Goal: Communication & Community: Ask a question

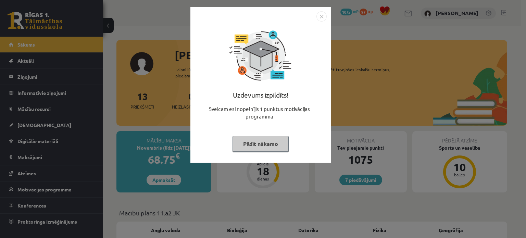
click at [259, 148] on button "Pildīt nākamo" at bounding box center [261, 144] width 56 height 16
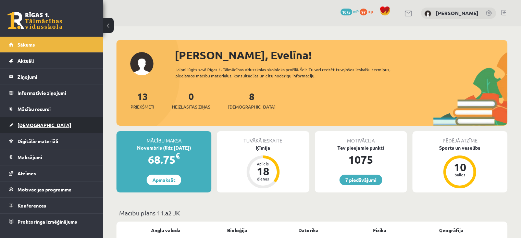
click at [44, 127] on link "[DEMOGRAPHIC_DATA]" at bounding box center [51, 125] width 85 height 16
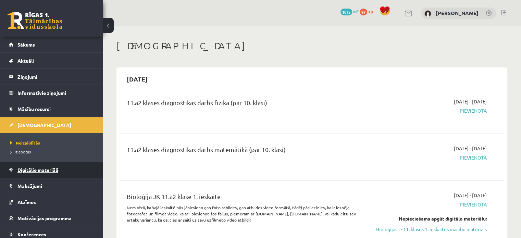
click at [34, 171] on span "Digitālie materiāli" at bounding box center [37, 170] width 41 height 6
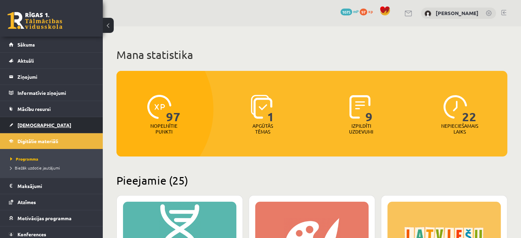
click at [49, 120] on link "[DEMOGRAPHIC_DATA]" at bounding box center [51, 125] width 85 height 16
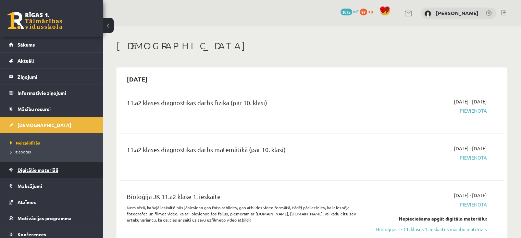
click at [29, 165] on link "Digitālie materiāli" at bounding box center [51, 170] width 85 height 16
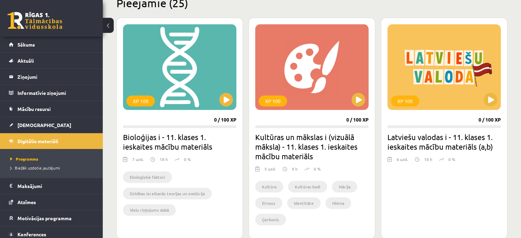
scroll to position [178, 0]
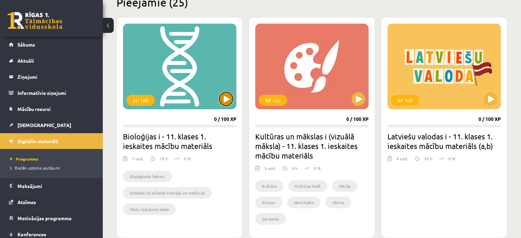
click at [225, 102] on button at bounding box center [226, 99] width 14 height 14
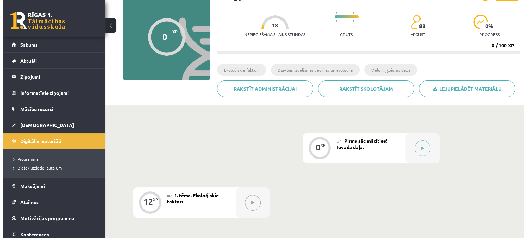
scroll to position [95, 0]
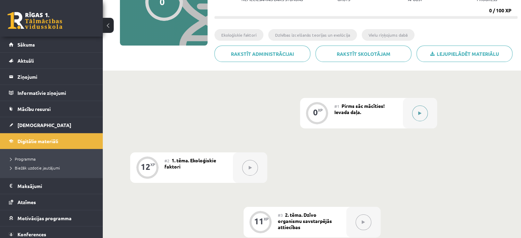
click at [415, 112] on button at bounding box center [420, 114] width 16 height 16
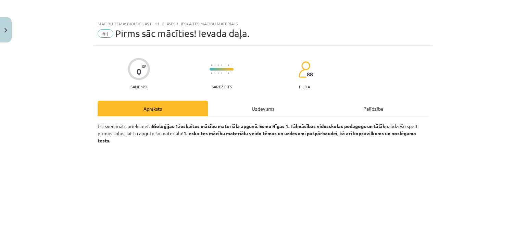
click at [271, 113] on div "Uzdevums" at bounding box center [263, 108] width 110 height 15
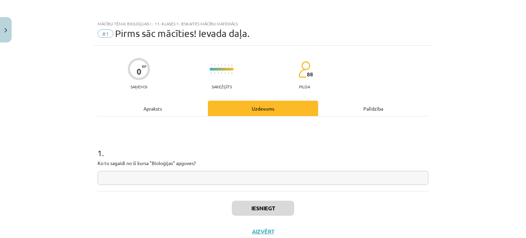
scroll to position [17, 0]
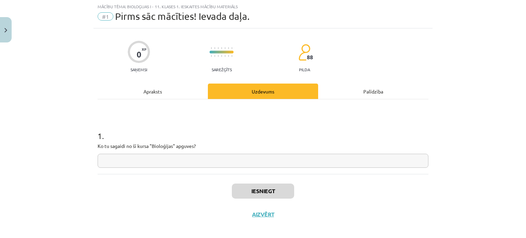
click at [156, 162] on input "text" at bounding box center [263, 161] width 331 height 14
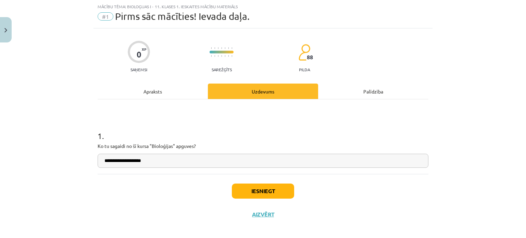
type input "**********"
click at [266, 192] on button "Iesniegt" at bounding box center [263, 191] width 62 height 15
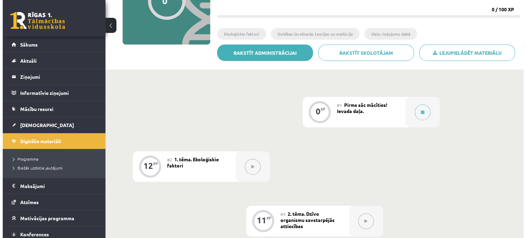
scroll to position [96, 0]
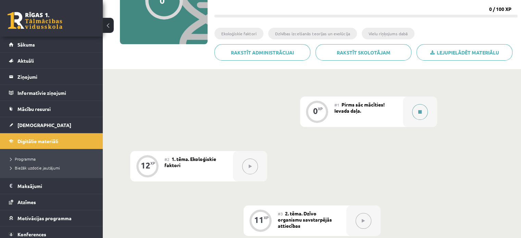
click at [424, 111] on button at bounding box center [420, 112] width 16 height 16
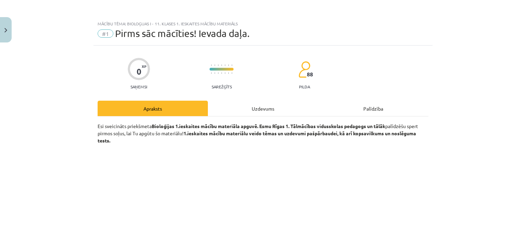
click at [255, 105] on div "Uzdevums" at bounding box center [263, 108] width 110 height 15
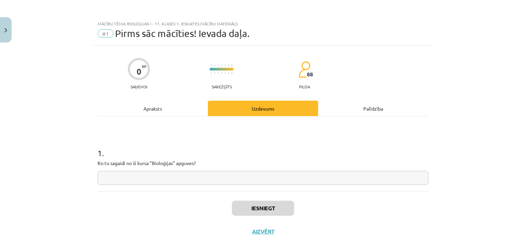
scroll to position [17, 0]
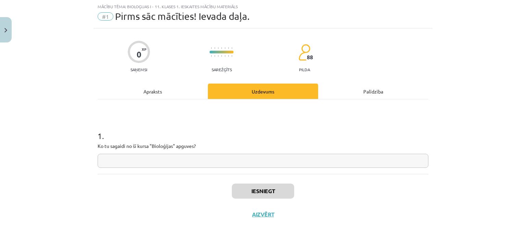
click at [208, 163] on input "text" at bounding box center [263, 161] width 331 height 14
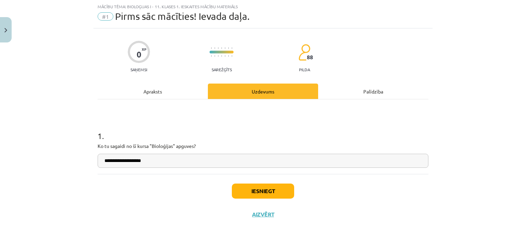
type input "**********"
click at [255, 194] on button "Iesniegt" at bounding box center [263, 191] width 62 height 15
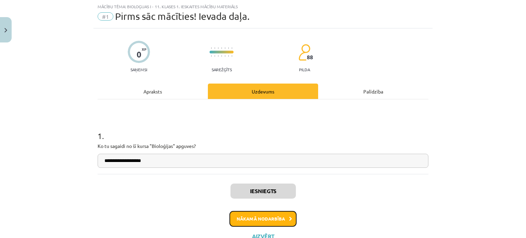
click at [271, 218] on button "Nākamā nodarbība" at bounding box center [263, 219] width 67 height 16
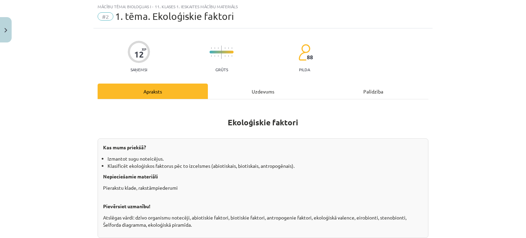
click at [235, 89] on div "Uzdevums" at bounding box center [263, 91] width 110 height 15
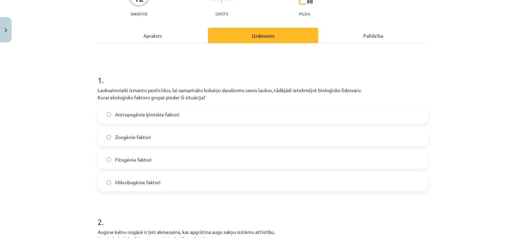
scroll to position [74, 0]
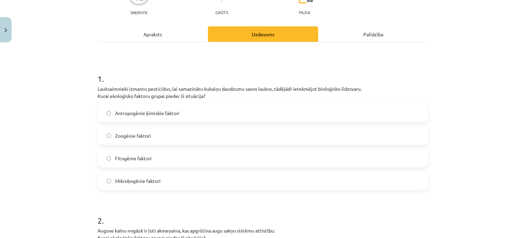
click at [224, 114] on label "Antropogēnie ķīmiskie faktori" at bounding box center [263, 112] width 330 height 17
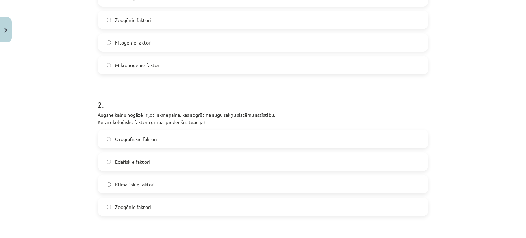
scroll to position [0, 0]
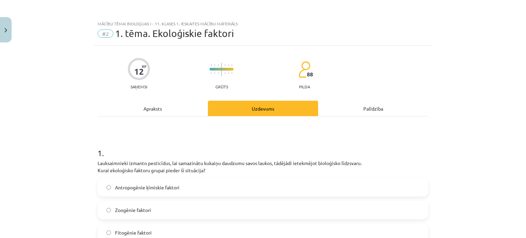
click at [169, 107] on div "Apraksts" at bounding box center [153, 108] width 110 height 15
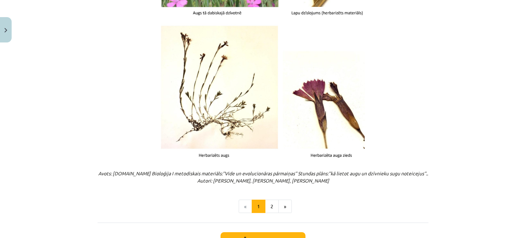
scroll to position [879, 0]
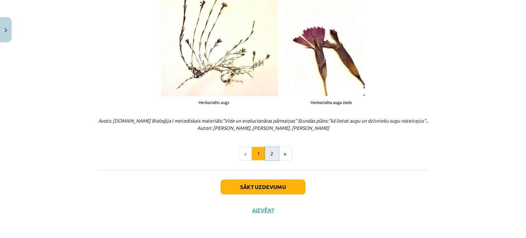
click at [273, 151] on button "2" at bounding box center [272, 154] width 14 height 14
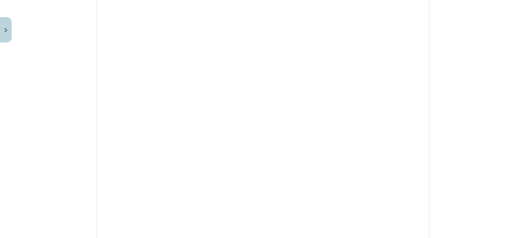
scroll to position [402, 0]
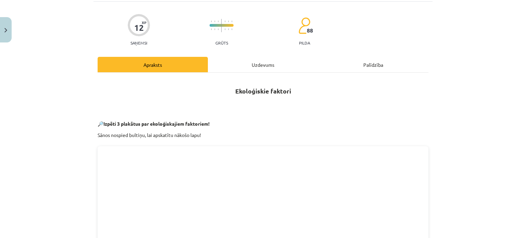
click at [223, 64] on div "Uzdevums" at bounding box center [263, 64] width 110 height 15
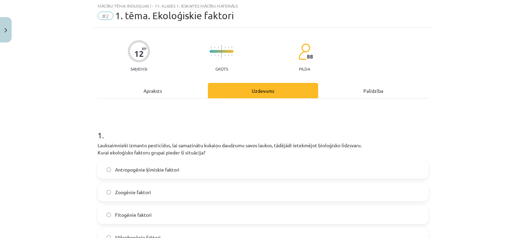
scroll to position [0, 0]
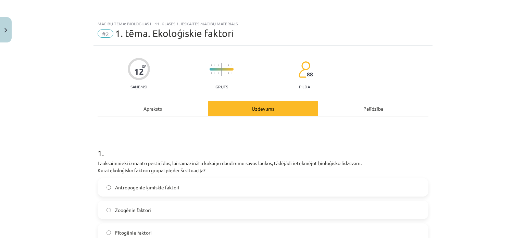
click at [159, 107] on div "Apraksts" at bounding box center [153, 108] width 110 height 15
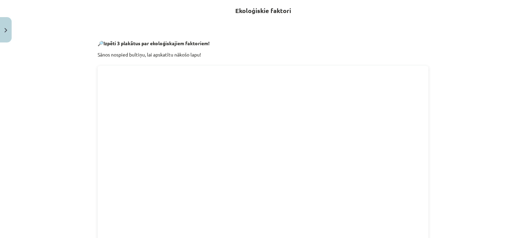
scroll to position [123, 0]
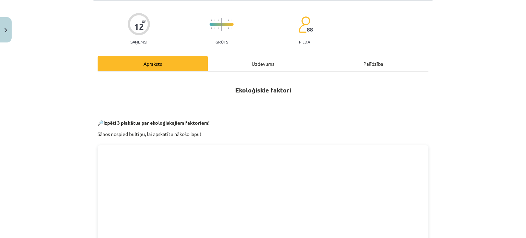
click at [268, 68] on div "Uzdevums" at bounding box center [263, 63] width 110 height 15
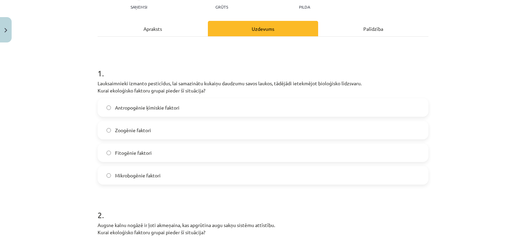
scroll to position [69, 0]
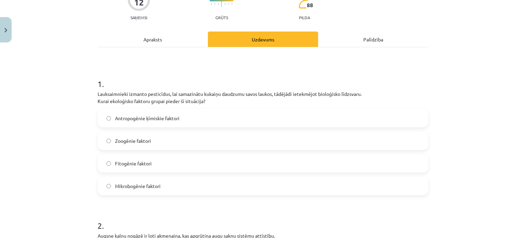
click at [156, 32] on div "Apraksts" at bounding box center [153, 39] width 110 height 15
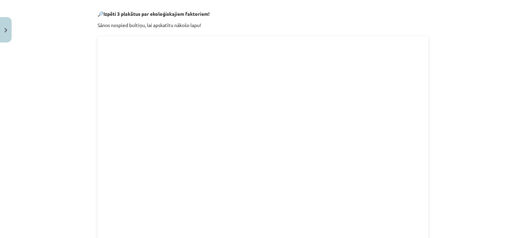
scroll to position [157, 0]
click at [448, 175] on div "Mācību tēma: Bioloģijas i - 11. klases 1. ieskaites mācību materiāls #2 1. tēma…" at bounding box center [263, 119] width 526 height 238
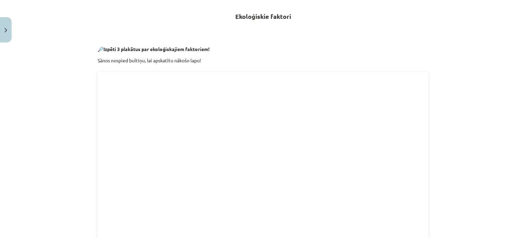
scroll to position [60, 0]
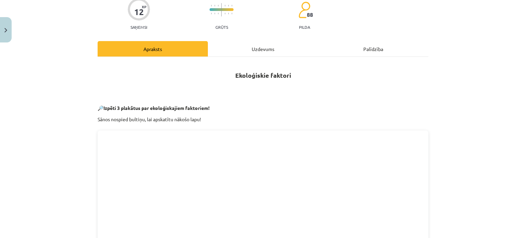
click at [261, 52] on div "Uzdevums" at bounding box center [263, 48] width 110 height 15
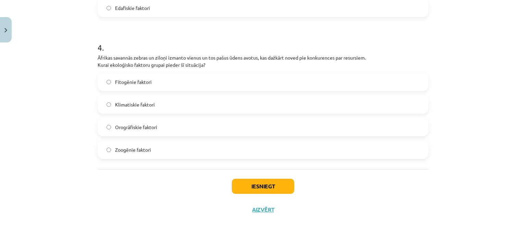
scroll to position [500, 0]
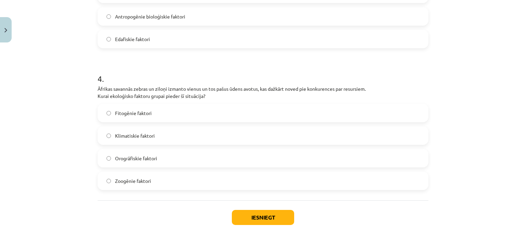
click at [164, 185] on label "Zoogēnie faktori" at bounding box center [263, 180] width 330 height 17
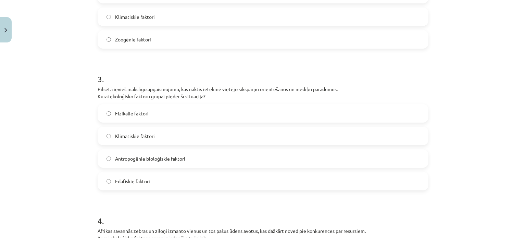
scroll to position [363, 0]
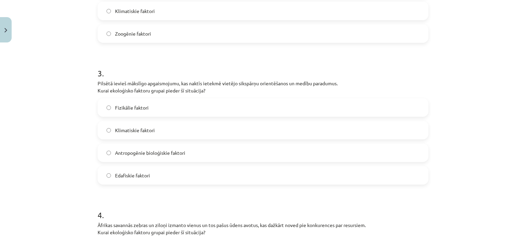
click at [169, 111] on label "Fizikālie faktori" at bounding box center [263, 107] width 330 height 17
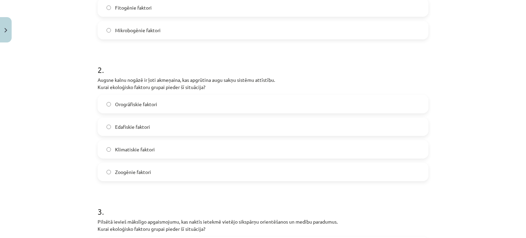
scroll to position [225, 0]
click at [168, 146] on label "Klimatiskie faktori" at bounding box center [263, 149] width 330 height 17
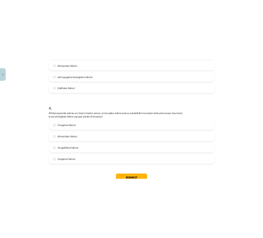
scroll to position [531, 0]
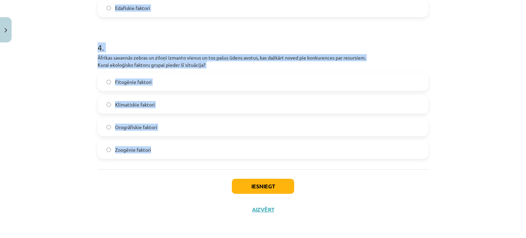
drag, startPoint x: 92, startPoint y: 125, endPoint x: 165, endPoint y: 161, distance: 81.4
click at [165, 161] on div "Mācību tēma: Bioloģijas i - 11. klases 1. ieskaites mācību materiāls #2 1. tēma…" at bounding box center [263, 119] width 526 height 238
copy form "Lauksaimnieki izmanto pesticīdus, lai samazinātu kukaiņu daudzumu savos laukos,…"
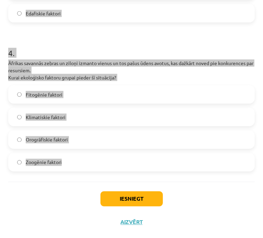
scroll to position [519, 0]
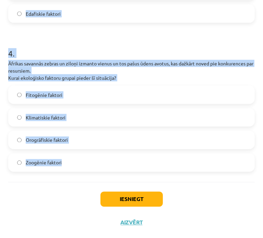
click at [58, 66] on div "4 . Āfrikas savannās zebras un ziloņi izmanto vienus un tos pašus ūdens avotus,…" at bounding box center [131, 104] width 246 height 135
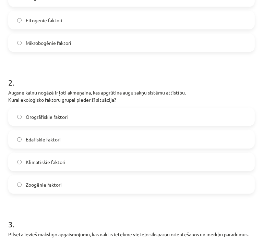
scroll to position [218, 0]
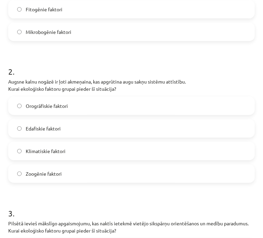
click at [46, 132] on span "Edafiskie faktori" at bounding box center [43, 128] width 35 height 7
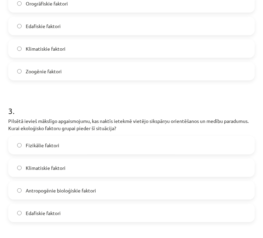
scroll to position [323, 0]
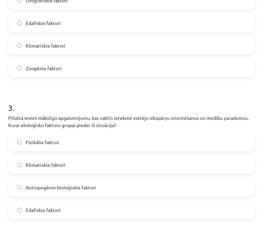
click at [77, 191] on span "Antropogēnie bioloģiskie faktori" at bounding box center [61, 187] width 70 height 7
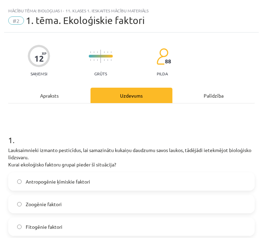
scroll to position [0, 0]
click at [57, 93] on div "Apraksts" at bounding box center [49, 95] width 82 height 15
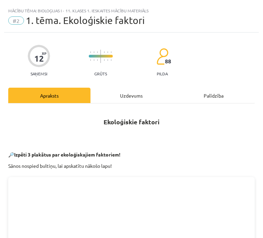
click at [123, 90] on div "Uzdevums" at bounding box center [131, 95] width 82 height 15
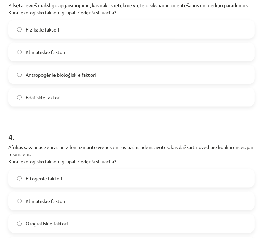
scroll to position [527, 0]
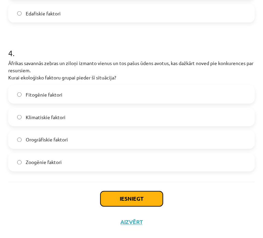
click at [119, 196] on button "Iesniegt" at bounding box center [131, 199] width 62 height 15
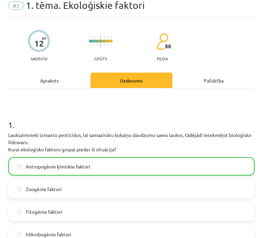
scroll to position [0, 0]
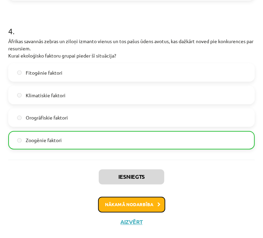
click at [134, 204] on button "Nākamā nodarbība" at bounding box center [131, 205] width 67 height 16
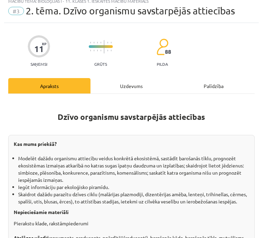
scroll to position [4, 0]
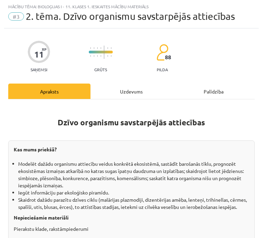
click at [110, 96] on div "Uzdevums" at bounding box center [131, 91] width 82 height 15
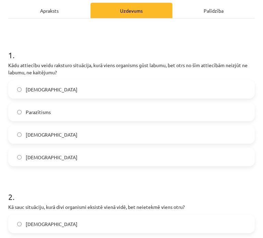
scroll to position [86, 0]
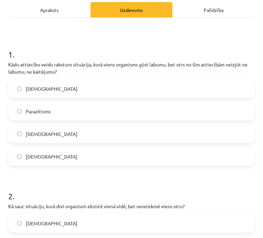
click at [48, 159] on span "Komensālisms" at bounding box center [52, 156] width 52 height 7
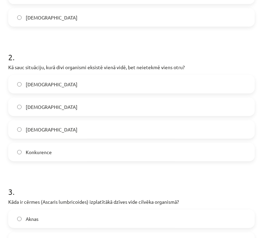
scroll to position [226, 0]
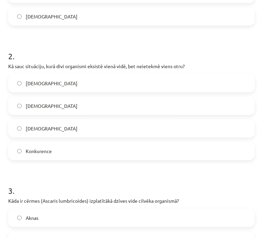
click at [57, 86] on label "Neitrālisms" at bounding box center [131, 83] width 245 height 17
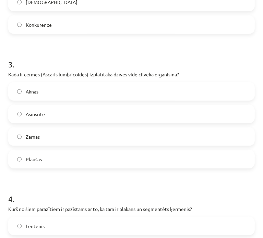
scroll to position [352, 0]
click at [73, 138] on label "Zarnas" at bounding box center [131, 136] width 245 height 17
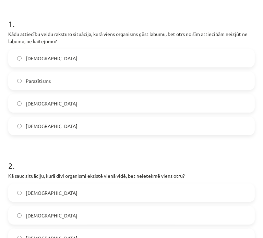
scroll to position [0, 0]
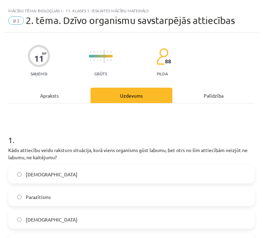
click at [65, 97] on div "Apraksts" at bounding box center [49, 95] width 82 height 15
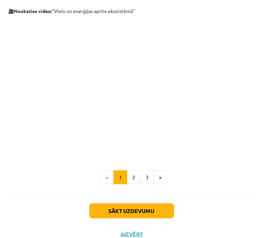
scroll to position [286, 0]
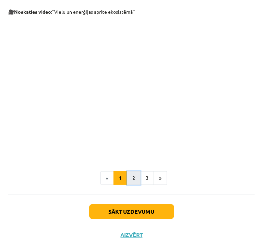
click at [133, 185] on button "2" at bounding box center [134, 178] width 14 height 14
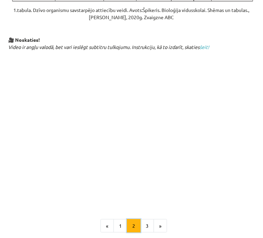
scroll to position [356, 0]
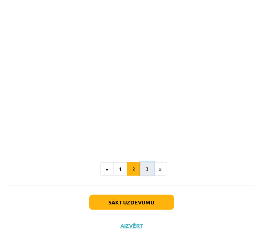
click at [146, 167] on button "3" at bounding box center [147, 169] width 14 height 14
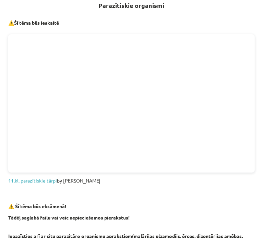
scroll to position [0, 0]
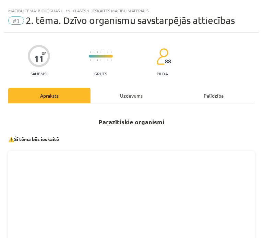
click at [148, 93] on div "Uzdevums" at bounding box center [131, 95] width 82 height 15
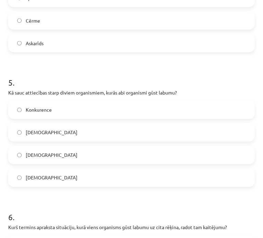
scroll to position [603, 0]
click at [49, 129] on span "Mutuālisms" at bounding box center [52, 132] width 52 height 7
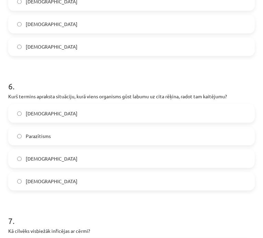
click at [36, 138] on span "Parazītisms" at bounding box center [38, 136] width 25 height 7
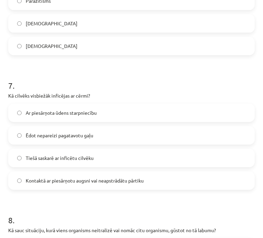
scroll to position [870, 0]
click at [104, 135] on label "Ēdot nepareizi pagatavotu gaļu" at bounding box center [131, 134] width 245 height 17
click at [101, 114] on label "Ar piesārņota ūdens starpniecību" at bounding box center [131, 112] width 245 height 17
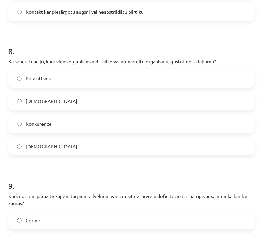
scroll to position [1039, 0]
click at [67, 77] on label "Parazītisms" at bounding box center [131, 78] width 245 height 17
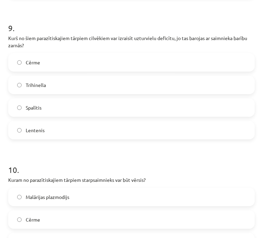
scroll to position [1298, 0]
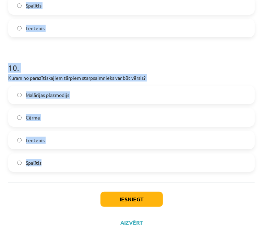
drag, startPoint x: 4, startPoint y: 145, endPoint x: 45, endPoint y: 171, distance: 49.1
click at [45, 171] on div "Mācību tēma: Bioloģijas i - 11. klases 1. ieskaites mācību materiāls #3 2. tēma…" at bounding box center [131, 119] width 263 height 238
copy form "Kādu attiecību veidu raksturo situācija, kurā viens organisms gūst labumu, bet …"
click at [100, 64] on h1 "10 ." at bounding box center [131, 61] width 246 height 21
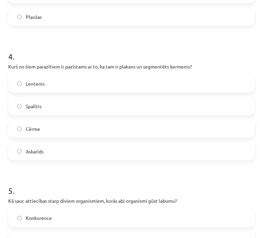
scroll to position [517, 0]
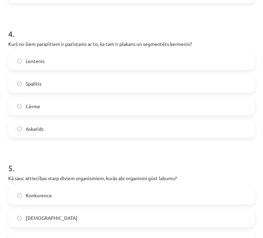
click at [48, 66] on label "Lentenis" at bounding box center [131, 60] width 245 height 17
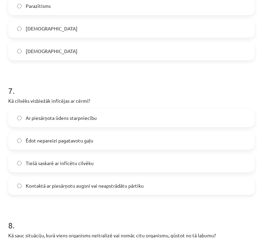
scroll to position [865, 0]
click at [68, 182] on span "Kontaktā ar piesārņotu augsni vai neapstrādātu pārtiku" at bounding box center [85, 185] width 118 height 7
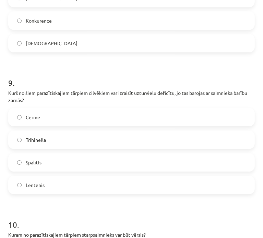
scroll to position [1143, 0]
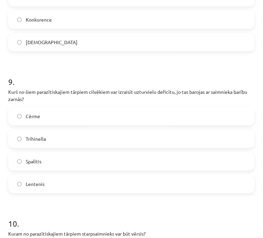
click at [44, 186] on span "Lentenis" at bounding box center [35, 184] width 19 height 7
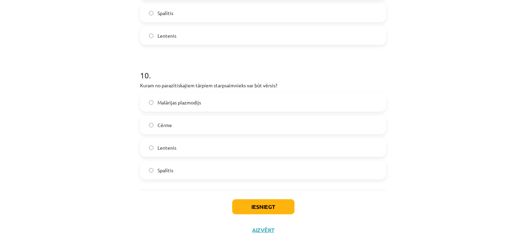
scroll to position [1292, 0]
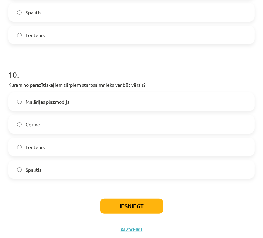
click at [39, 149] on span "Lentenis" at bounding box center [35, 147] width 19 height 7
click at [128, 207] on button "Iesniegt" at bounding box center [131, 206] width 62 height 15
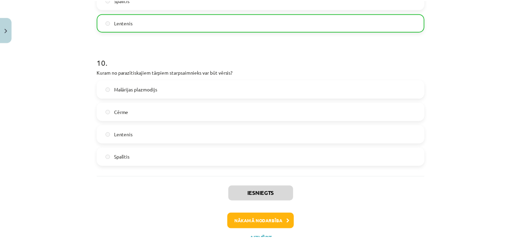
scroll to position [1332, 0]
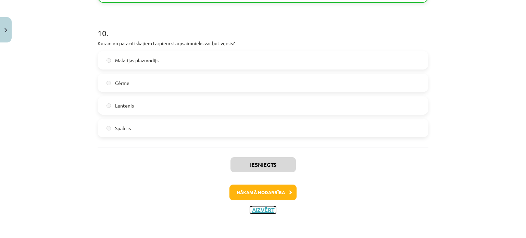
click at [263, 210] on button "Aizvērt" at bounding box center [263, 210] width 26 height 7
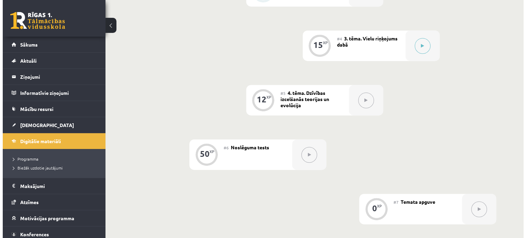
scroll to position [323, 0]
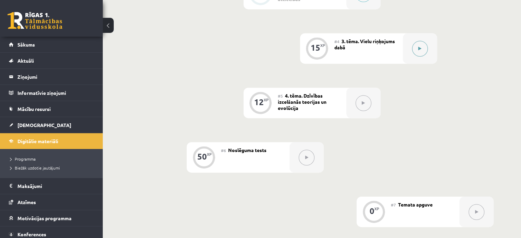
click at [418, 51] on icon at bounding box center [419, 49] width 3 height 4
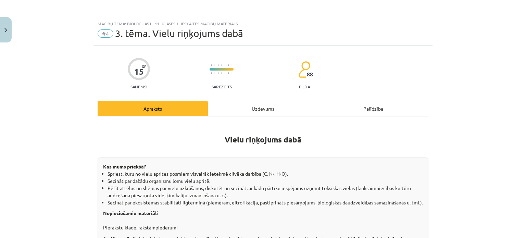
click at [252, 112] on div "Uzdevums" at bounding box center [263, 108] width 110 height 15
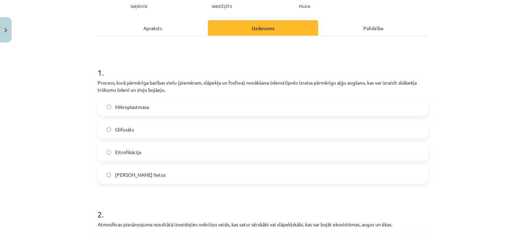
scroll to position [81, 0]
click at [153, 29] on div "Apraksts" at bounding box center [153, 27] width 110 height 15
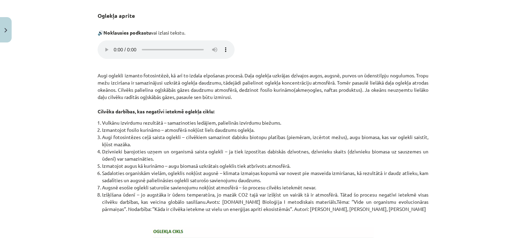
scroll to position [0, 0]
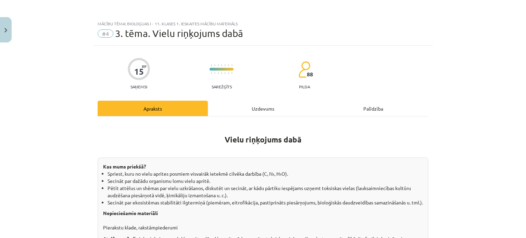
click at [241, 107] on div "Uzdevums" at bounding box center [263, 108] width 110 height 15
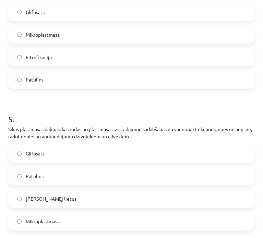
scroll to position [647, 0]
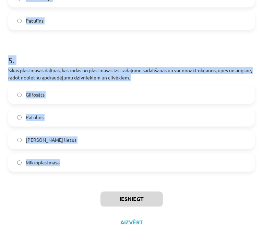
drag, startPoint x: 5, startPoint y: 5, endPoint x: 67, endPoint y: 169, distance: 175.0
copy form "Process, kurā pārmērīga barības vielu (piemēram, slāpekļa un fosfora) nonākšana…"
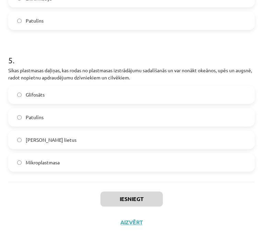
click at [239, 215] on div "Iesniegt Aizvērt" at bounding box center [131, 206] width 246 height 48
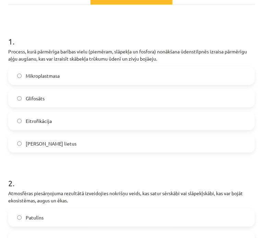
scroll to position [99, 0]
click at [152, 128] on label "Eitrofikācija" at bounding box center [131, 120] width 245 height 17
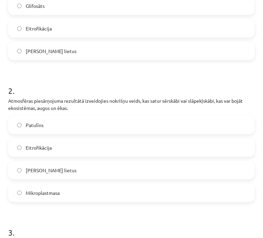
scroll to position [199, 0]
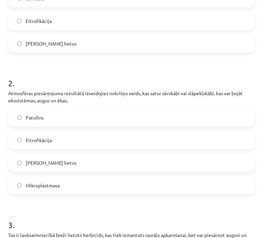
click at [62, 167] on label "Skābais lietus" at bounding box center [131, 162] width 245 height 17
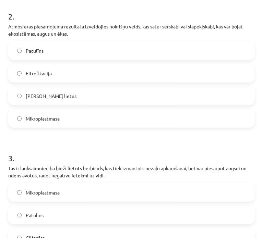
scroll to position [317, 0]
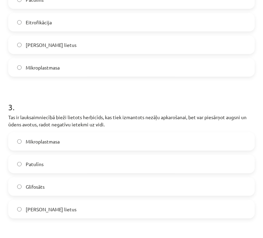
click at [57, 190] on label "Glifosāts" at bounding box center [131, 186] width 245 height 17
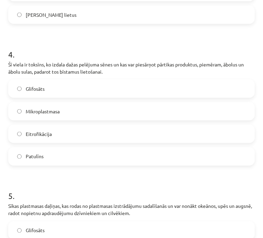
scroll to position [514, 0]
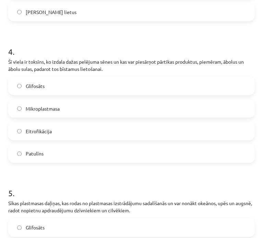
click at [66, 160] on label "Patulīns" at bounding box center [131, 153] width 245 height 17
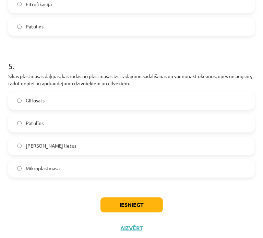
scroll to position [641, 0]
click at [68, 170] on label "Mikroplastmasa" at bounding box center [131, 168] width 245 height 17
click at [141, 206] on button "Iesniegt" at bounding box center [131, 204] width 62 height 15
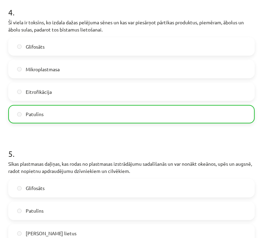
scroll to position [668, 0]
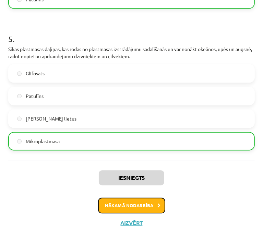
click at [152, 209] on button "Nākamā nodarbība" at bounding box center [131, 206] width 67 height 16
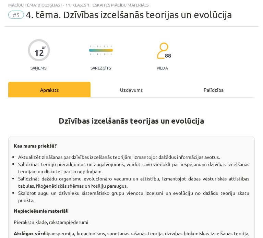
scroll to position [4, 0]
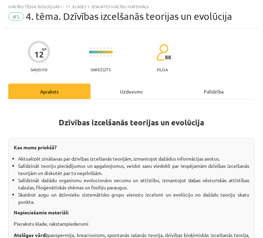
click at [118, 94] on div "Uzdevums" at bounding box center [131, 91] width 82 height 15
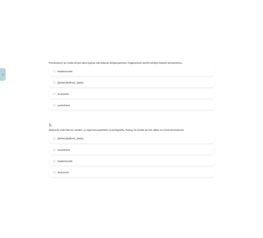
scroll to position [368, 0]
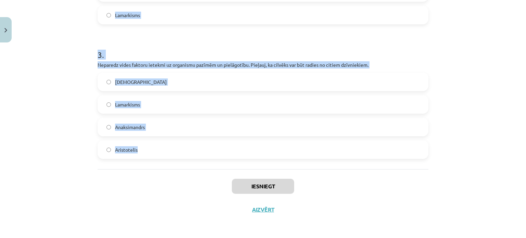
drag, startPoint x: 95, startPoint y: 55, endPoint x: 257, endPoint y: 151, distance: 188.8
copy form "Videi labāk pielāgotie indivīdi rada vairāk pēcnācējus, kas pārmanto izdzīvošan…"
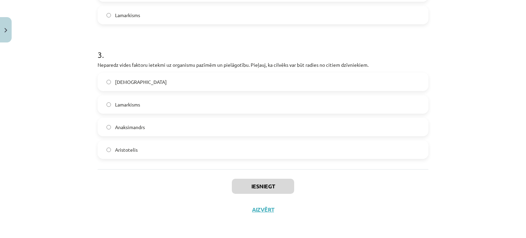
click at [114, 203] on div "Iesniegt Aizvērt" at bounding box center [263, 193] width 331 height 48
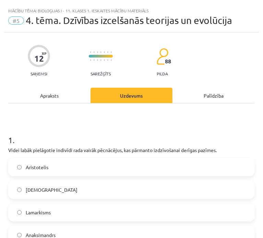
scroll to position [75, 0]
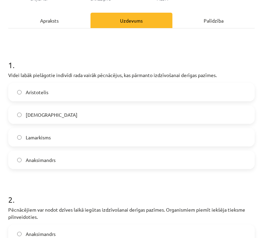
click at [101, 113] on label "Darvinisms" at bounding box center [131, 114] width 245 height 17
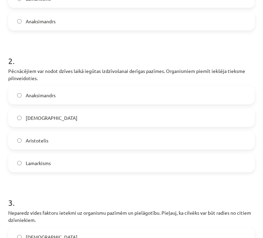
scroll to position [216, 0]
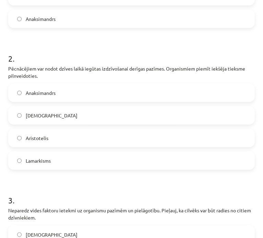
click at [90, 158] on label "Lamarkisms" at bounding box center [131, 160] width 245 height 17
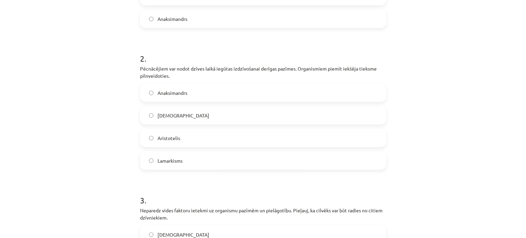
scroll to position [356, 0]
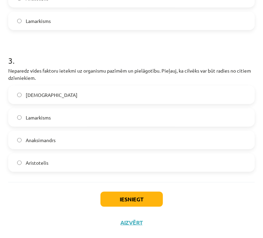
click at [108, 141] on label "Anaksimandrs" at bounding box center [131, 140] width 245 height 17
click at [140, 200] on button "Iesniegt" at bounding box center [131, 199] width 62 height 15
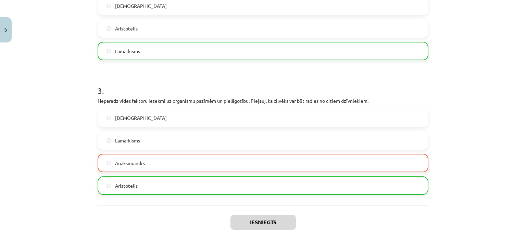
scroll to position [389, 0]
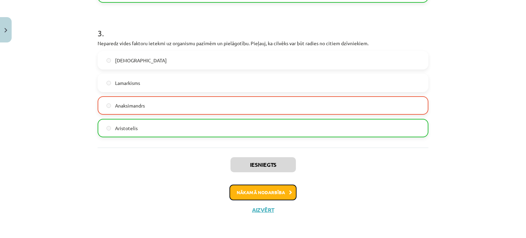
click at [266, 191] on button "Nākamā nodarbība" at bounding box center [263, 193] width 67 height 16
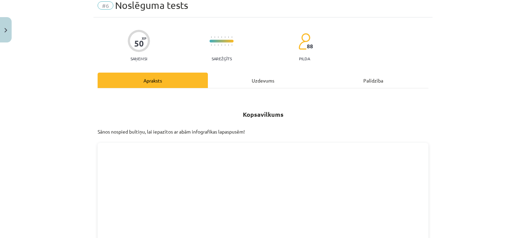
scroll to position [17, 0]
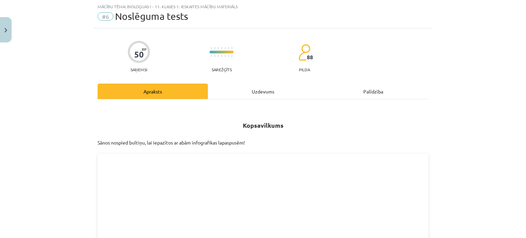
click at [250, 91] on div "Uzdevums" at bounding box center [263, 91] width 110 height 15
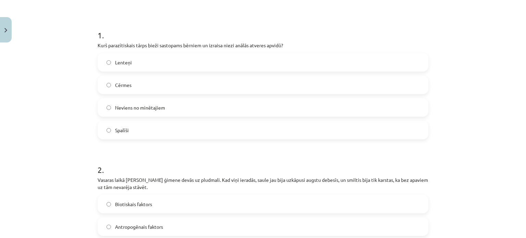
scroll to position [119, 0]
click at [187, 126] on label "Spalīši" at bounding box center [263, 128] width 330 height 17
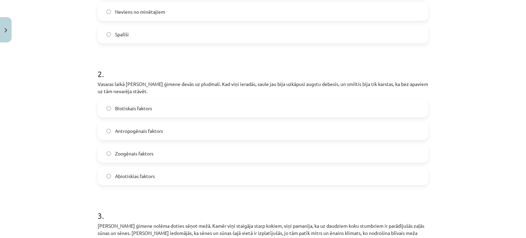
click at [173, 109] on label "Biotiskais faktors" at bounding box center [263, 108] width 330 height 17
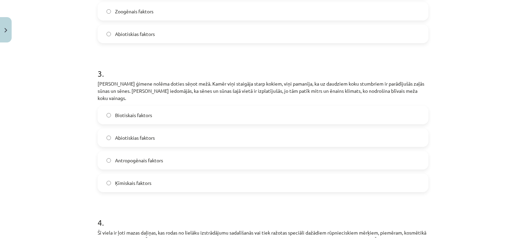
scroll to position [356, 0]
click at [143, 159] on label "Antropogēnais faktors" at bounding box center [263, 159] width 330 height 17
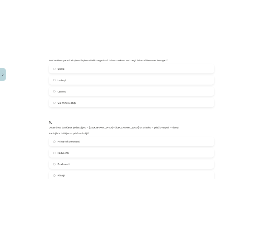
scroll to position [1372, 0]
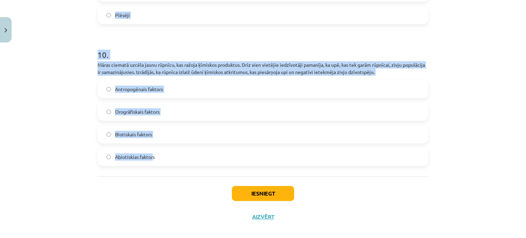
drag, startPoint x: 85, startPoint y: 159, endPoint x: 150, endPoint y: 166, distance: 65.2
click at [150, 166] on div "Mācību tēma: Bioloģijas i - 11. klases 1. ieskaites mācību materiāls #6 Noslēgu…" at bounding box center [263, 119] width 526 height 238
copy form "Kurš parazītiskais tārps bieži sastopams bērniem un izraisa niezi anālās atvere…"
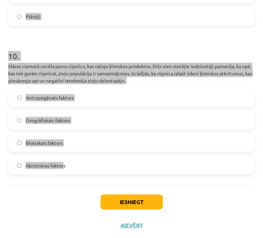
scroll to position [1360, 0]
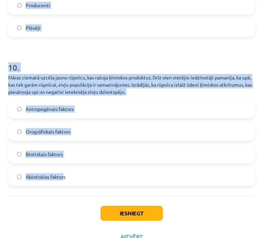
click at [130, 51] on h1 "10 ." at bounding box center [131, 61] width 246 height 21
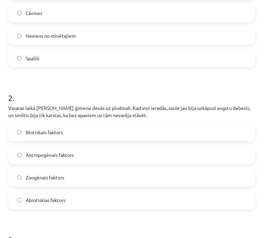
scroll to position [177, 0]
click at [50, 197] on span "Abiotiskias faktors" at bounding box center [46, 200] width 40 height 7
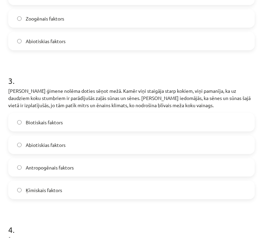
scroll to position [336, 0]
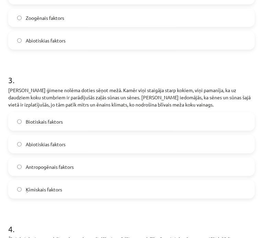
click at [53, 146] on span "Abiotiskias faktors" at bounding box center [46, 144] width 40 height 7
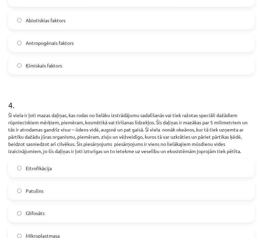
scroll to position [549, 0]
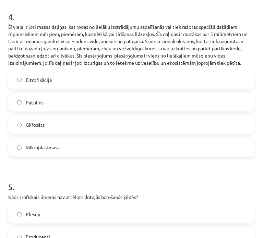
click at [53, 146] on span "Mikroplastmasa" at bounding box center [43, 147] width 34 height 7
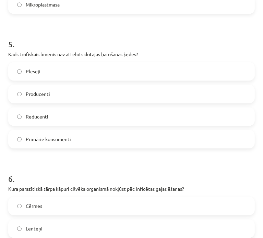
scroll to position [693, 0]
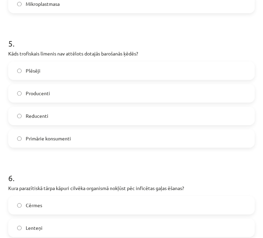
click at [52, 118] on label "Reducenti" at bounding box center [131, 115] width 245 height 17
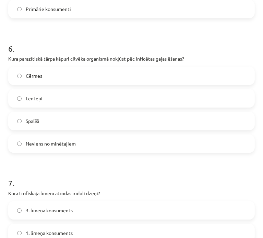
scroll to position [824, 0]
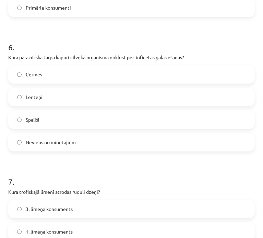
click at [38, 96] on span "Lenteņi" at bounding box center [34, 97] width 17 height 7
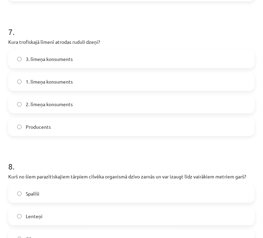
scroll to position [981, 0]
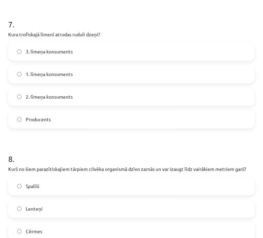
click at [77, 50] on label "3. līmeņa konsuments" at bounding box center [131, 51] width 245 height 17
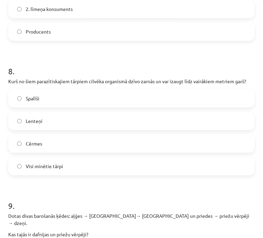
scroll to position [1093, 0]
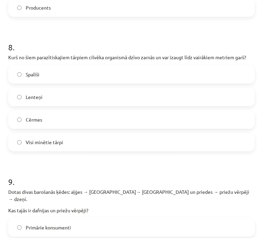
click at [53, 100] on label "Lenteņi" at bounding box center [131, 96] width 245 height 17
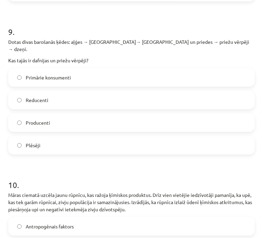
scroll to position [1250, 0]
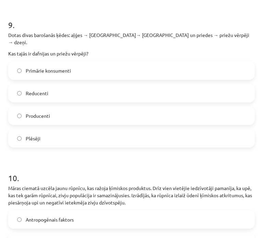
click at [65, 67] on span "Primārie konsumenti" at bounding box center [48, 70] width 45 height 7
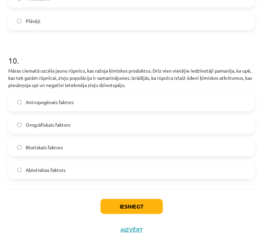
scroll to position [1367, 0]
click at [69, 99] on span "Antropogēnais faktors" at bounding box center [50, 102] width 48 height 7
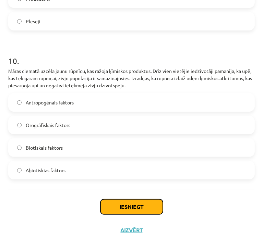
click at [121, 199] on button "Iesniegt" at bounding box center [131, 206] width 62 height 15
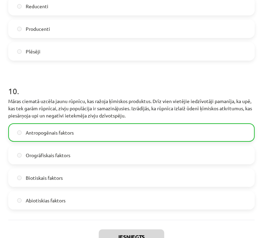
scroll to position [1389, 0]
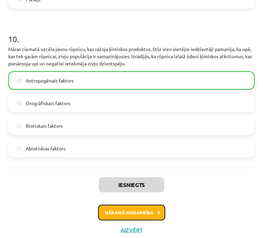
click at [141, 205] on button "Nākamā nodarbība" at bounding box center [131, 213] width 67 height 16
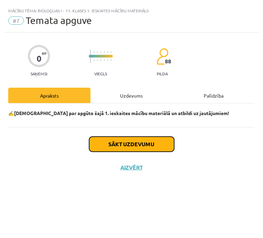
click at [133, 144] on button "Sākt uzdevumu" at bounding box center [131, 144] width 85 height 15
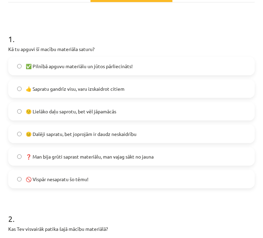
scroll to position [101, 0]
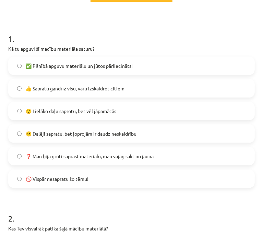
click at [97, 111] on span "🙂 Lielāko daļu saprotu, bet vēl jāpamācās" at bounding box center [71, 111] width 90 height 7
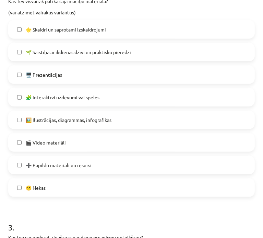
scroll to position [334, 0]
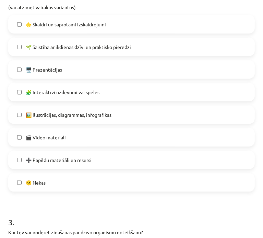
click at [91, 76] on label "🖥️ Prezentācijas" at bounding box center [131, 69] width 245 height 17
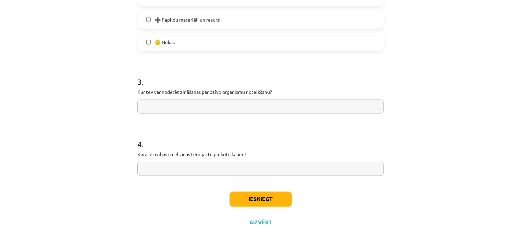
scroll to position [474, 0]
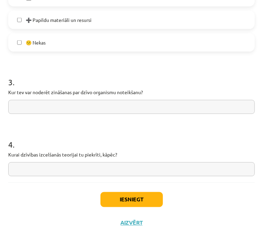
click at [75, 103] on input "text" at bounding box center [131, 107] width 246 height 14
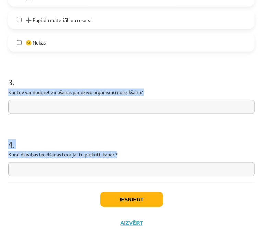
drag, startPoint x: 8, startPoint y: 91, endPoint x: 129, endPoint y: 155, distance: 136.7
copy form "Kur tev var noderēt zināšanas par dzīvo organismu noteikšanu? 4 . Kurai dzīvība…"
click at [33, 109] on input "text" at bounding box center [131, 107] width 246 height 14
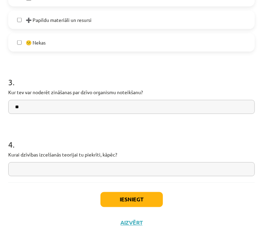
type input "*"
type input "**********"
click at [35, 168] on input "text" at bounding box center [131, 169] width 246 height 14
type input "*"
type input "**********"
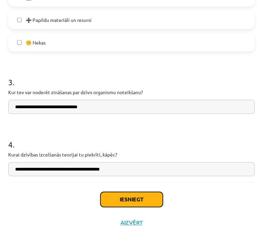
click at [125, 203] on button "Iesniegt" at bounding box center [131, 199] width 62 height 15
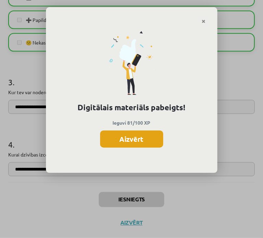
click at [131, 141] on button "Aizvērt" at bounding box center [131, 139] width 63 height 17
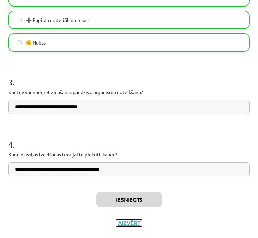
click at [124, 223] on button "Aizvērt" at bounding box center [129, 223] width 26 height 7
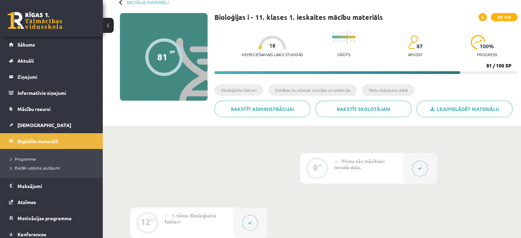
scroll to position [0, 0]
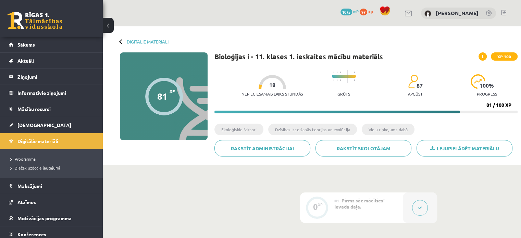
click at [120, 44] on div "Digitālie materiāli 81 XP XP 100 81 / 100 XP Bioloģijas i - 11. klases 1. ieska…" at bounding box center [312, 95] width 418 height 139
click at [126, 38] on div "Digitālie materiāli 81 XP XP 100 81 / 100 XP Bioloģijas i - 11. klases 1. ieska…" at bounding box center [312, 95] width 418 height 139
click at [125, 44] on div "Digitālie materiāli" at bounding box center [144, 41] width 49 height 5
click at [130, 43] on link "Digitālie materiāli" at bounding box center [148, 41] width 42 height 5
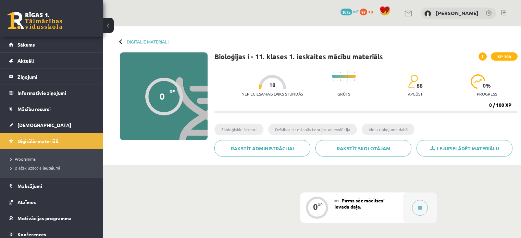
scroll to position [96, 0]
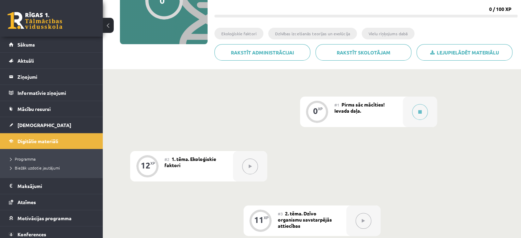
click at [240, 170] on div at bounding box center [250, 166] width 34 height 30
click at [249, 168] on icon at bounding box center [250, 166] width 3 height 4
click at [185, 164] on div "#2 1. tēma. Ekoloģiskie faktori" at bounding box center [198, 166] width 69 height 30
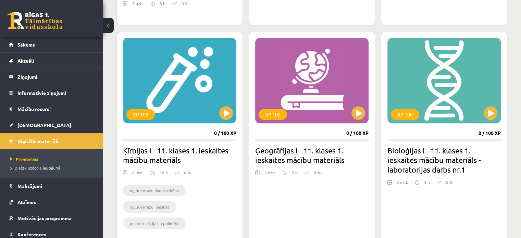
scroll to position [569, 0]
click at [491, 118] on button at bounding box center [491, 114] width 14 height 14
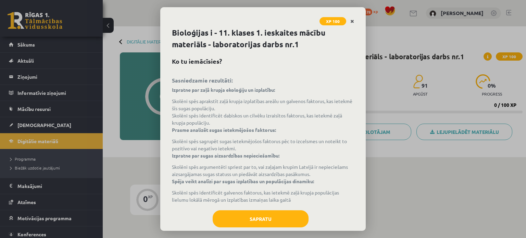
click at [354, 20] on link "Close" at bounding box center [352, 21] width 12 height 13
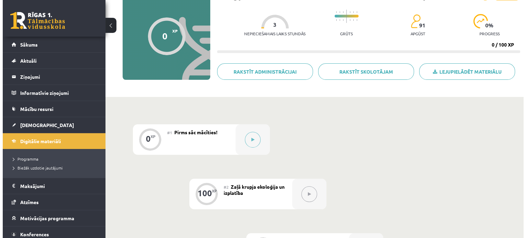
scroll to position [59, 0]
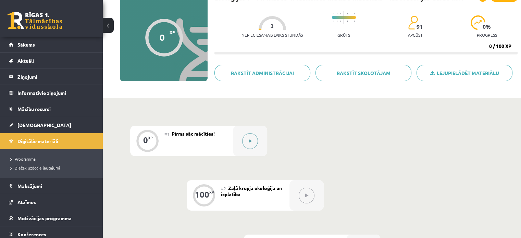
click at [245, 145] on button at bounding box center [250, 141] width 16 height 16
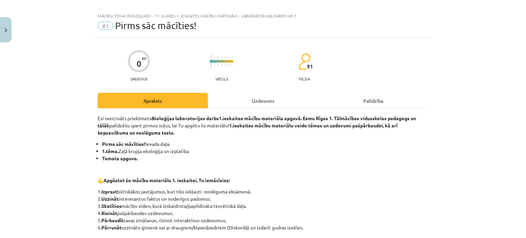
scroll to position [0, 0]
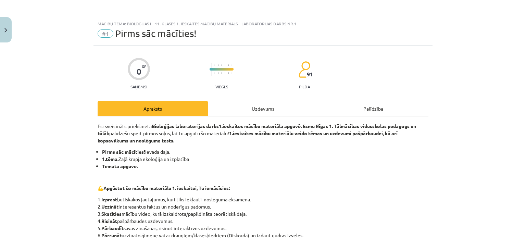
click at [244, 110] on div "Uzdevums" at bounding box center [263, 108] width 110 height 15
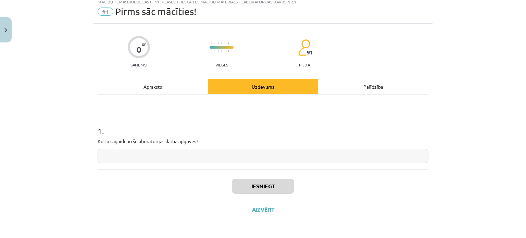
scroll to position [22, 0]
click at [190, 158] on input "text" at bounding box center [263, 156] width 331 height 14
click at [153, 93] on div "Apraksts" at bounding box center [153, 86] width 110 height 15
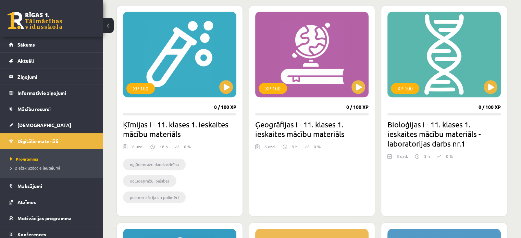
scroll to position [598, 0]
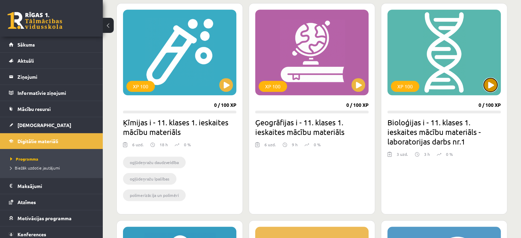
click at [491, 80] on button at bounding box center [491, 85] width 14 height 14
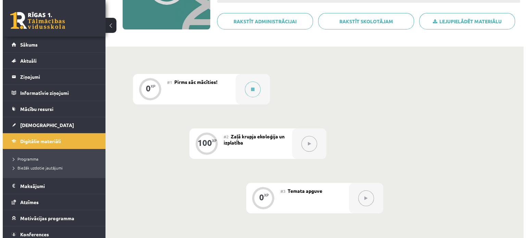
scroll to position [161, 0]
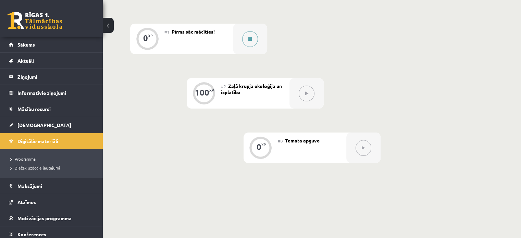
click at [245, 43] on button at bounding box center [250, 39] width 16 height 16
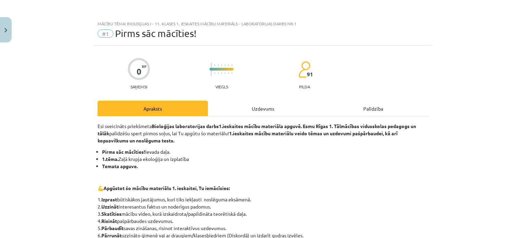
click at [260, 109] on div "Uzdevums" at bounding box center [263, 108] width 110 height 15
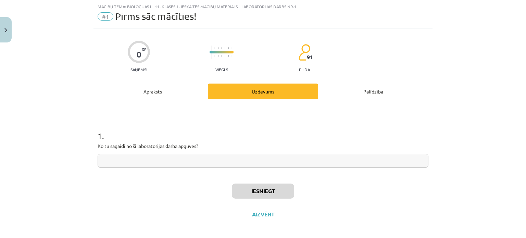
click at [171, 162] on input "text" at bounding box center [263, 161] width 331 height 14
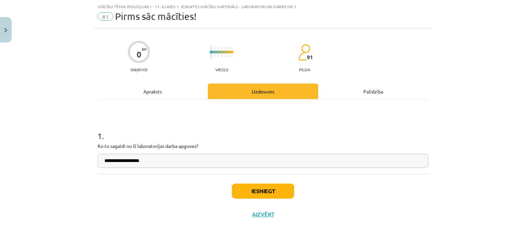
type input "**********"
click at [252, 196] on button "Iesniegt" at bounding box center [263, 191] width 62 height 15
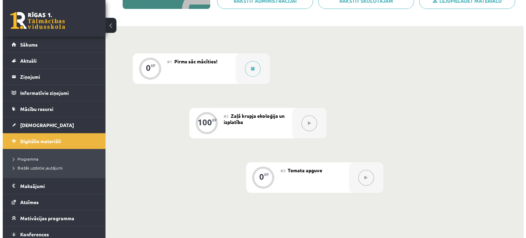
scroll to position [131, 0]
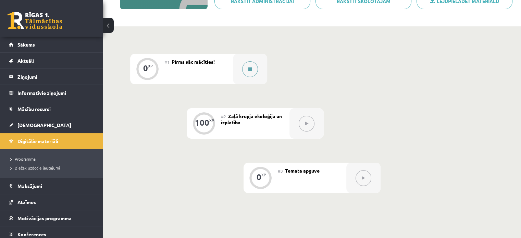
click at [253, 74] on button at bounding box center [250, 69] width 16 height 16
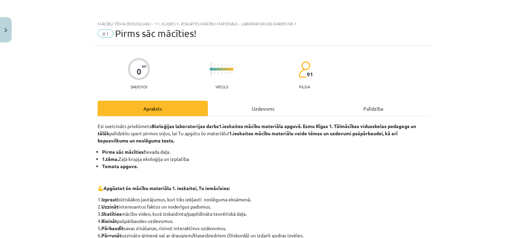
click at [281, 104] on div "Uzdevums" at bounding box center [263, 108] width 110 height 15
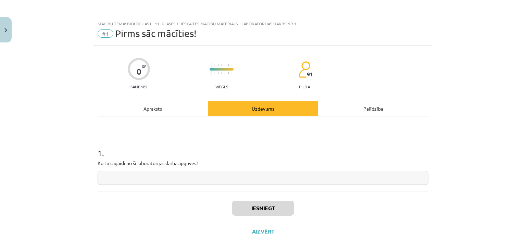
scroll to position [17, 0]
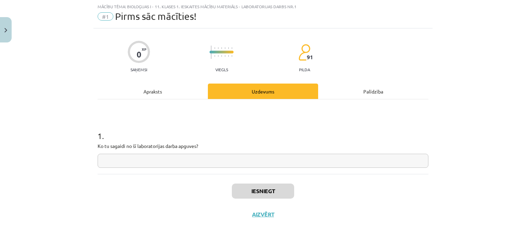
click at [257, 158] on input "text" at bounding box center [263, 161] width 331 height 14
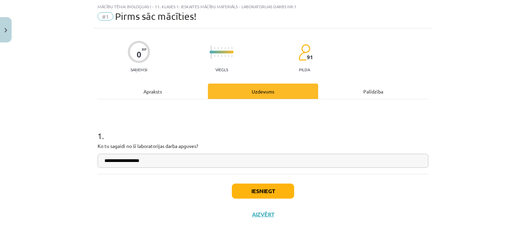
type input "**********"
click at [260, 195] on button "Iesniegt" at bounding box center [263, 191] width 62 height 15
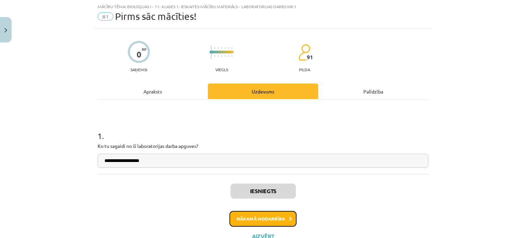
click at [266, 219] on button "Nākamā nodarbība" at bounding box center [263, 219] width 67 height 16
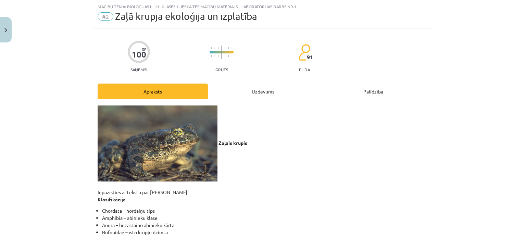
click at [251, 88] on div "Uzdevums" at bounding box center [263, 91] width 110 height 15
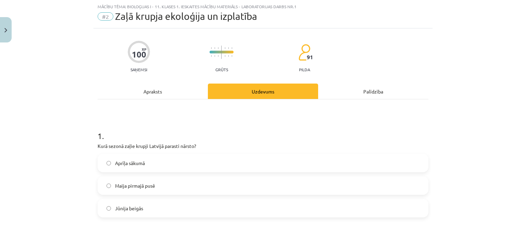
click at [155, 93] on div "Apraksts" at bounding box center [153, 91] width 110 height 15
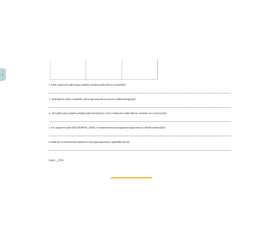
scroll to position [987, 0]
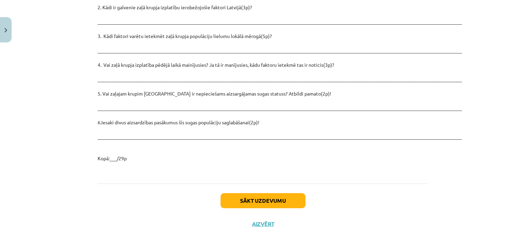
drag, startPoint x: 216, startPoint y: 122, endPoint x: 263, endPoint y: 109, distance: 49.1
copy div "Zaļais krupis Iepazīsties ar tekstu par zaļo krupi! Klasifikācija Chordata – ho…"
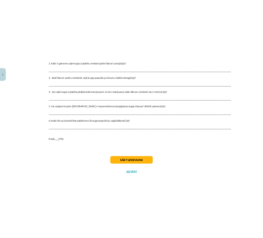
scroll to position [1133, 0]
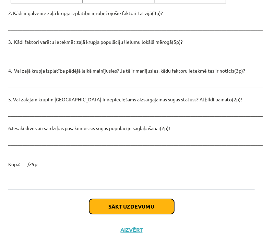
click at [114, 199] on button "Sākt uzdevumu" at bounding box center [131, 206] width 85 height 15
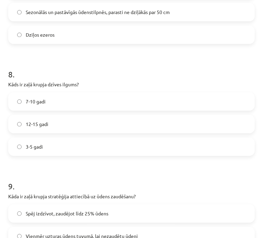
scroll to position [1058, 0]
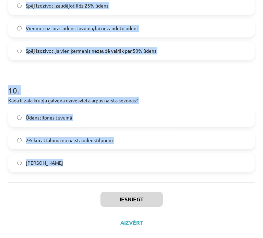
drag, startPoint x: 6, startPoint y: 59, endPoint x: 69, endPoint y: 161, distance: 120.7
copy form "Kurā sezonā zaļie krupji Latvijā parasti nārsto? Aprīļa sākumā Maija pirmajā pu…"
click at [176, 80] on h1 "10 ." at bounding box center [131, 84] width 246 height 21
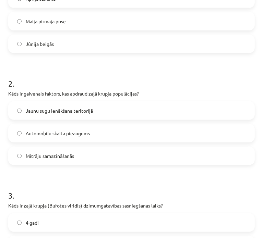
scroll to position [169, 0]
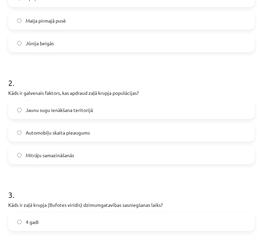
click at [122, 21] on label "Maija pirmajā pusē" at bounding box center [131, 20] width 245 height 17
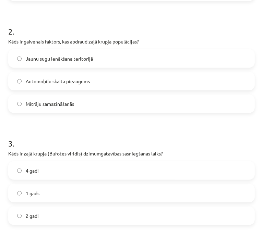
scroll to position [221, 0]
click at [83, 104] on label "Mitrāju samazināšanās" at bounding box center [131, 103] width 245 height 17
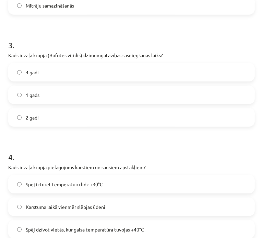
scroll to position [319, 0]
click at [67, 76] on label "4 gadi" at bounding box center [131, 71] width 245 height 17
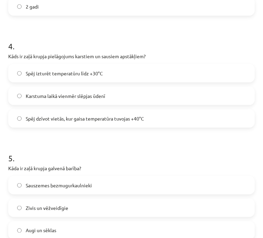
scroll to position [434, 0]
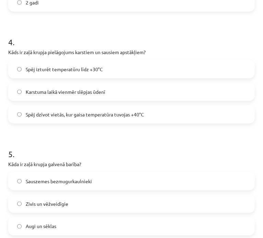
click at [124, 115] on span "Spēj dzīvot vietās, kur gaisa temperatūra tuvojas +40°C" at bounding box center [85, 114] width 118 height 7
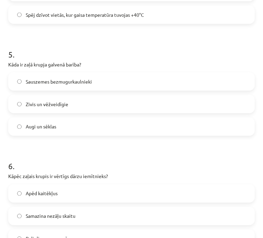
scroll to position [534, 0]
click at [107, 81] on label "Sauszemes bezmugurkaulnieki" at bounding box center [131, 81] width 245 height 17
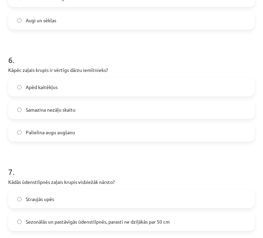
scroll to position [640, 0]
click at [164, 83] on label "Apēd kaitēkļus" at bounding box center [131, 87] width 245 height 17
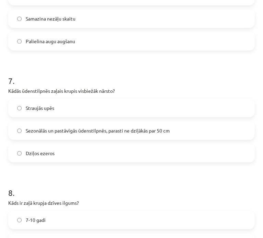
scroll to position [732, 0]
click at [104, 137] on label "Sezonālās un pastāvīgās ūdenstilpnēs, parasti ne dziļākās par 50 cm" at bounding box center [131, 130] width 245 height 17
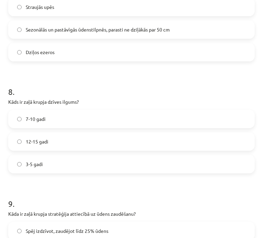
scroll to position [836, 0]
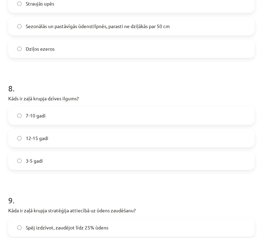
click at [122, 115] on label "7-10 gadi" at bounding box center [131, 115] width 245 height 17
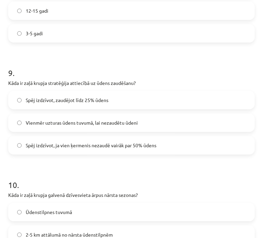
scroll to position [964, 0]
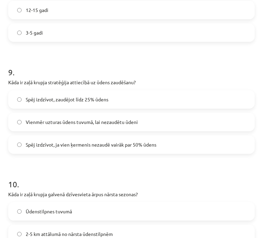
click at [109, 143] on span "Spēj izdzīvot, ja vien ķermenis nezaudē vairāk par 50% ūdens" at bounding box center [91, 144] width 131 height 7
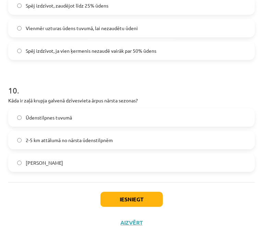
click at [117, 146] on label "2-5 km attālumā no nārsta ūdenstilpnēm" at bounding box center [131, 140] width 245 height 17
click at [132, 203] on button "Iesniegt" at bounding box center [131, 199] width 62 height 15
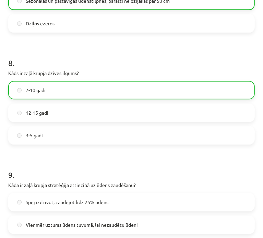
scroll to position [1079, 0]
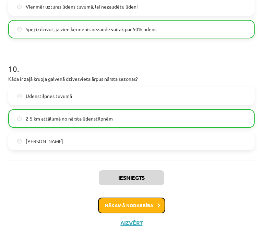
click at [158, 201] on button "Nākamā nodarbība" at bounding box center [131, 206] width 67 height 16
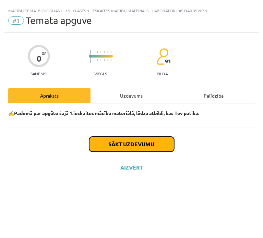
click at [145, 145] on button "Sākt uzdevumu" at bounding box center [131, 144] width 85 height 15
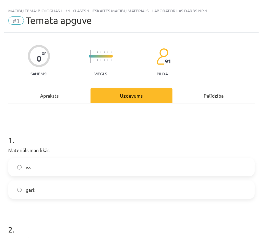
scroll to position [112, 0]
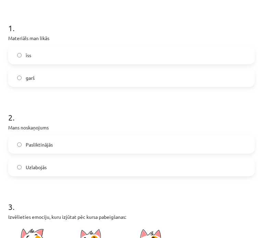
click at [108, 81] on label "garš" at bounding box center [131, 77] width 245 height 17
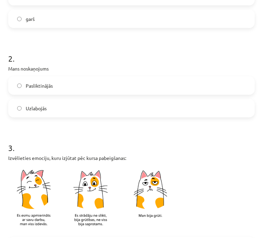
scroll to position [171, 0]
click at [109, 87] on label "Pasliktinājās" at bounding box center [131, 85] width 245 height 17
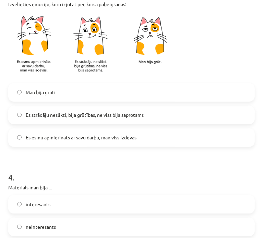
scroll to position [325, 0]
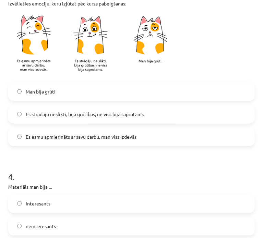
click at [119, 118] on label "Es strādāju neslikti, bija grūtības, ne viss bija saprotams" at bounding box center [131, 114] width 245 height 17
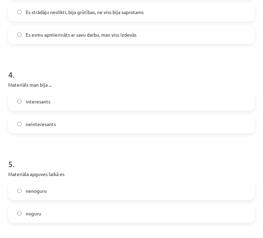
scroll to position [428, 0]
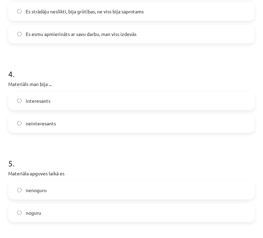
click at [116, 127] on label "neinteresants" at bounding box center [131, 123] width 245 height 17
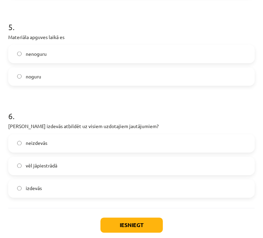
click at [137, 81] on label "noguru" at bounding box center [131, 76] width 245 height 17
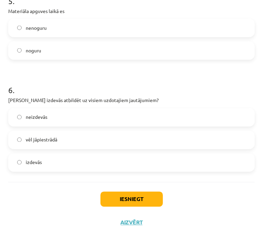
click at [95, 163] on label "izdevās" at bounding box center [131, 162] width 245 height 17
click at [135, 194] on button "Iesniegt" at bounding box center [131, 199] width 62 height 15
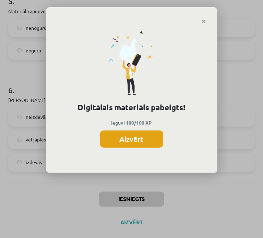
click at [147, 140] on button "Aizvērt" at bounding box center [131, 139] width 63 height 17
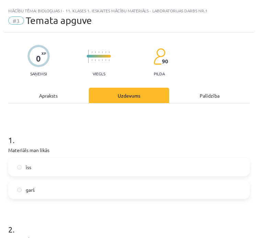
scroll to position [0, 0]
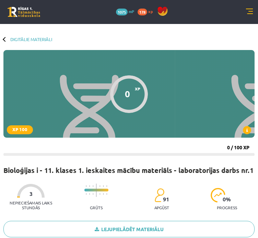
click at [5, 39] on div at bounding box center [5, 39] width 5 height 5
click at [16, 40] on link "Digitālie materiāli" at bounding box center [31, 39] width 42 height 5
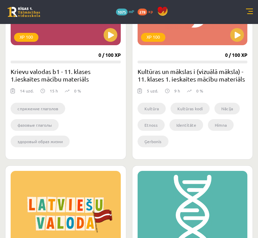
scroll to position [336, 0]
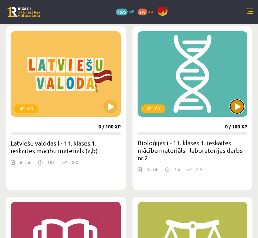
click at [238, 111] on button at bounding box center [237, 107] width 14 height 14
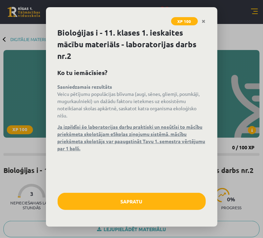
click at [169, 210] on div "Sapratu" at bounding box center [132, 204] width 148 height 22
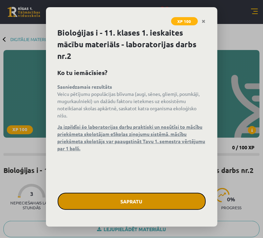
click at [170, 204] on button "Sapratu" at bounding box center [132, 201] width 148 height 17
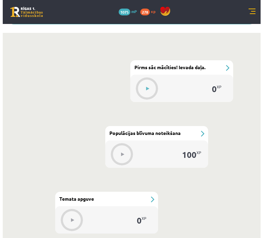
scroll to position [257, 0]
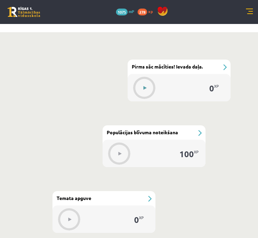
click at [147, 90] on button at bounding box center [145, 88] width 16 height 16
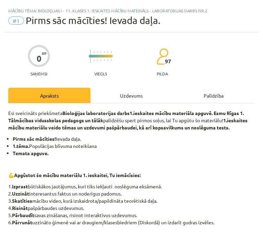
click at [131, 96] on div "Uzdevums" at bounding box center [131, 95] width 82 height 15
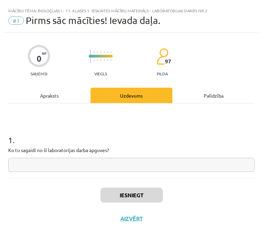
click at [129, 163] on input "text" at bounding box center [131, 165] width 246 height 14
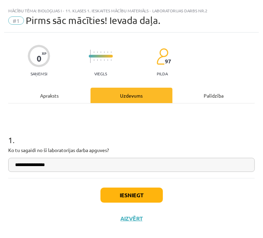
type input "**********"
click at [134, 197] on button "Iesniegt" at bounding box center [131, 195] width 62 height 15
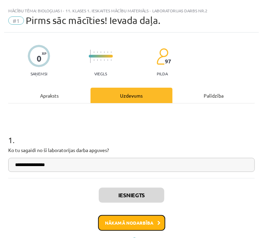
click at [129, 221] on button "Nākamā nodarbība" at bounding box center [131, 223] width 67 height 16
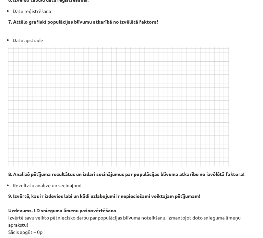
scroll to position [0, 0]
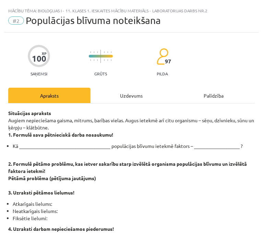
click at [123, 99] on div "Uzdevums" at bounding box center [131, 95] width 82 height 15
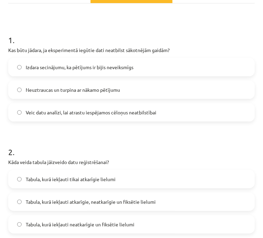
scroll to position [101, 0]
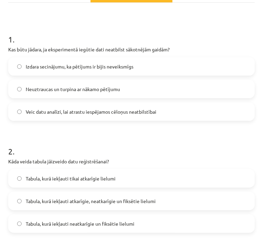
click at [118, 113] on span "Veic datu analīzi, lai atrastu iespējamos cēloņus neatbilstībai" at bounding box center [91, 111] width 131 height 7
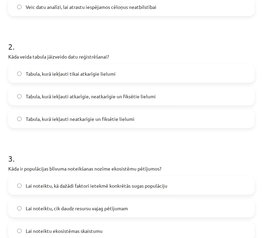
scroll to position [205, 0]
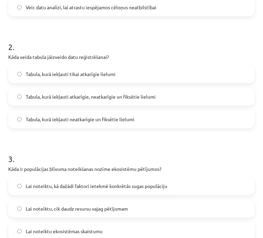
click at [149, 100] on span "Tabula, kurā iekļauti atkarīgie, neatkarīgie un fiksētie lielumi" at bounding box center [91, 96] width 130 height 7
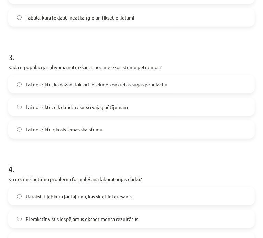
scroll to position [308, 0]
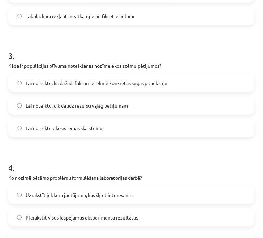
click at [176, 89] on label "Lai noteiktu, kā dažādi faktori ietekmē konkrētās sugas populāciju" at bounding box center [131, 82] width 245 height 17
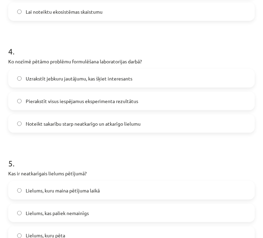
scroll to position [425, 0]
click at [152, 130] on label "Noteikt sakarību starp neatkarīgo un atkarīgo lielumu" at bounding box center [131, 123] width 245 height 17
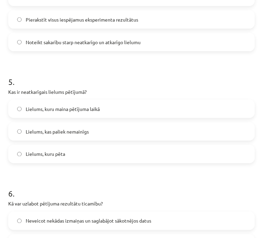
scroll to position [507, 0]
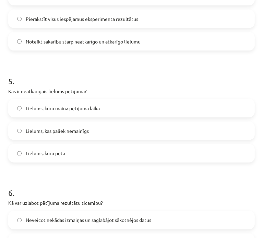
click at [152, 130] on label "Lielums, kas paliek nemainīgs" at bounding box center [131, 130] width 245 height 17
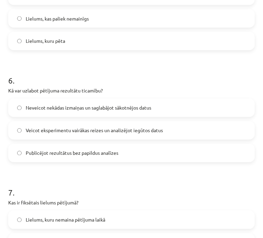
scroll to position [619, 0]
click at [171, 123] on label "Veicot eksperimentu vairākas reizes un analizējot iegūtos datus" at bounding box center [131, 130] width 245 height 17
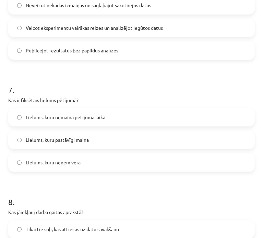
scroll to position [723, 0]
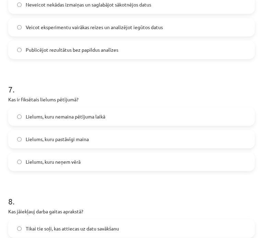
click at [166, 122] on label "Lielums, kuru nemaina pētījuma laikā" at bounding box center [131, 116] width 245 height 17
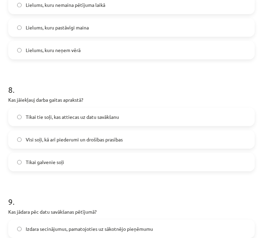
scroll to position [862, 0]
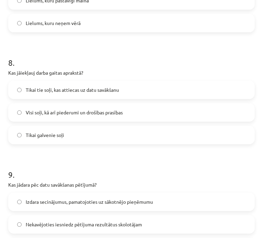
click at [135, 109] on label "Visi soļi, kā arī piederumi un drošības prasības" at bounding box center [131, 112] width 245 height 17
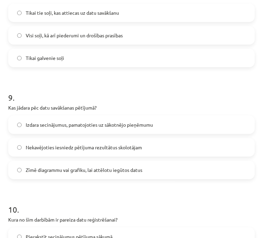
scroll to position [949, 0]
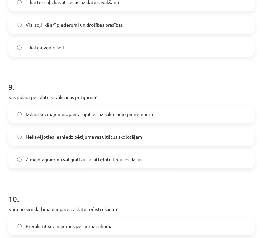
click at [153, 113] on label "Izdara secinājumus, pamatojoties uz sākotnējo pieņēmumu" at bounding box center [131, 114] width 245 height 17
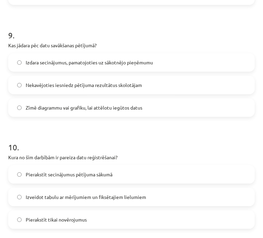
scroll to position [1003, 0]
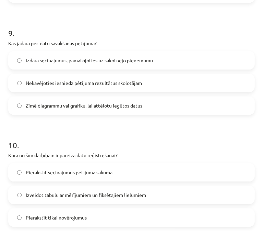
click at [156, 113] on label "Zīmē diagrammu vai grafiku, lai attēlotu iegūtos datus" at bounding box center [131, 105] width 245 height 17
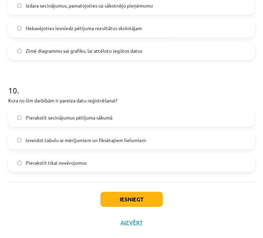
click at [145, 141] on span "Izveidot tabulu ar mērījumiem un fiksētajiem lielumiem" at bounding box center [86, 140] width 120 height 7
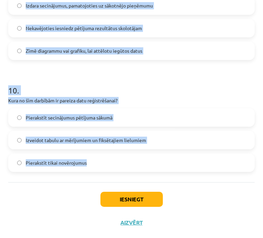
drag, startPoint x: 10, startPoint y: 84, endPoint x: 111, endPoint y: 161, distance: 126.9
copy form "Kas būtu jādara, ja eksperimentā iegūtie dati neatbilst sākotnējām gaidām? Izda…"
click at [204, 101] on p "Kura no šīm darbībām ir pareiza datu reģistrēšanai?" at bounding box center [131, 100] width 246 height 7
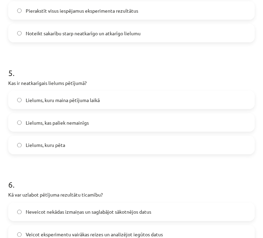
scroll to position [516, 0]
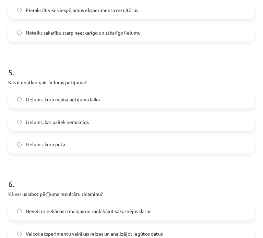
click at [165, 101] on label "Lielums, kuru maina pētījuma laikā" at bounding box center [131, 99] width 245 height 17
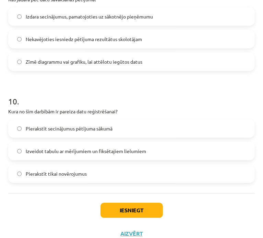
scroll to position [1058, 0]
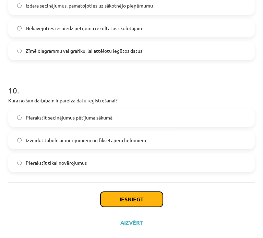
click at [141, 197] on button "Iesniegt" at bounding box center [131, 199] width 62 height 15
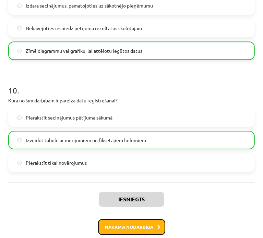
click at [115, 225] on button "Nākamā nodarbība" at bounding box center [131, 227] width 67 height 16
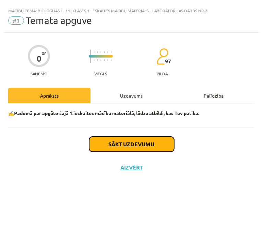
click at [159, 149] on button "Sākt uzdevumu" at bounding box center [131, 144] width 85 height 15
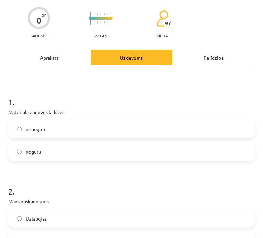
scroll to position [38, 0]
click at [106, 129] on label "nenoguru" at bounding box center [131, 128] width 245 height 17
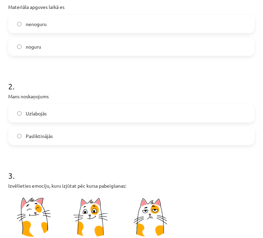
click at [105, 116] on label "Uzlabojās" at bounding box center [131, 113] width 245 height 17
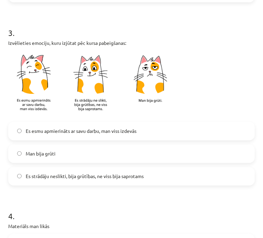
scroll to position [286, 0]
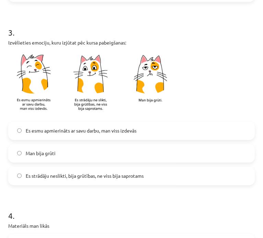
click at [105, 134] on label "Es esmu apmierināts ar savu darbu, man viss izdevās" at bounding box center [131, 130] width 245 height 17
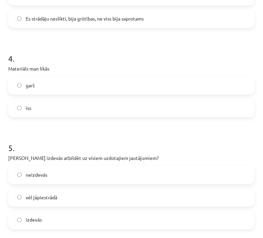
click at [111, 108] on label "īss" at bounding box center [131, 108] width 245 height 17
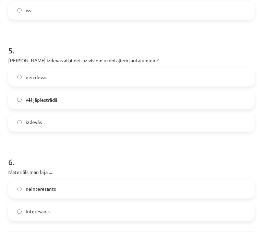
scroll to position [542, 0]
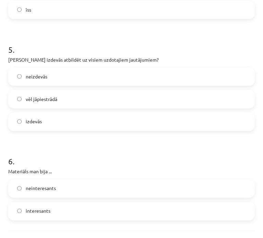
click at [111, 121] on label "izdevās" at bounding box center [131, 121] width 245 height 17
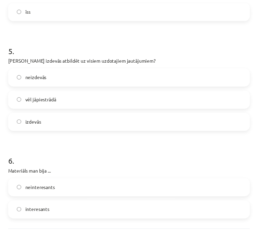
scroll to position [591, 0]
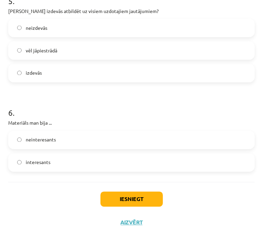
click at [100, 164] on label "interesants" at bounding box center [131, 162] width 245 height 17
click at [123, 195] on button "Iesniegt" at bounding box center [131, 199] width 62 height 15
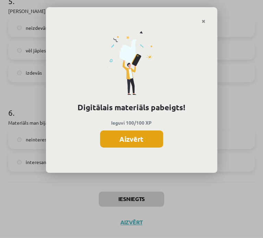
click at [132, 140] on button "Aizvērt" at bounding box center [131, 139] width 63 height 17
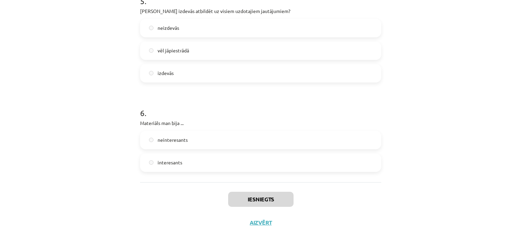
scroll to position [206, 0]
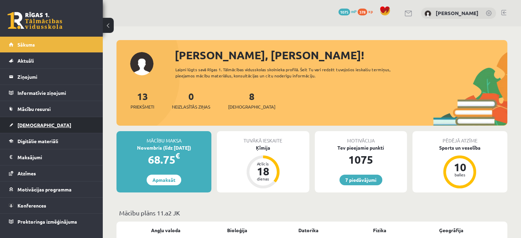
click at [38, 127] on span "[DEMOGRAPHIC_DATA]" at bounding box center [44, 125] width 54 height 6
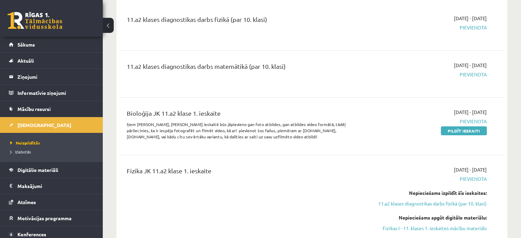
scroll to position [101, 0]
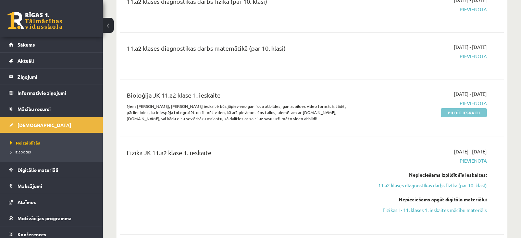
click at [457, 111] on link "Pildīt ieskaiti" at bounding box center [464, 112] width 46 height 9
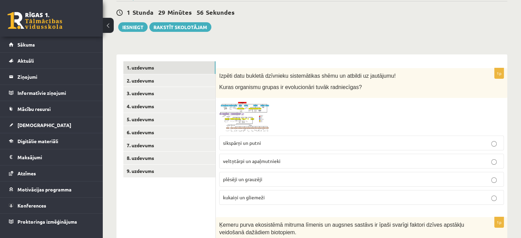
scroll to position [77, 0]
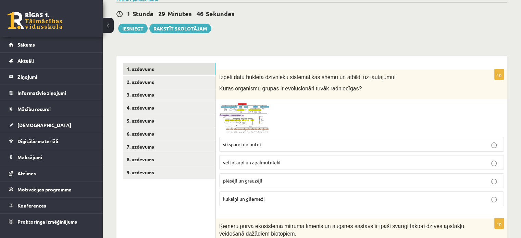
click at [244, 124] on span at bounding box center [245, 119] width 11 height 11
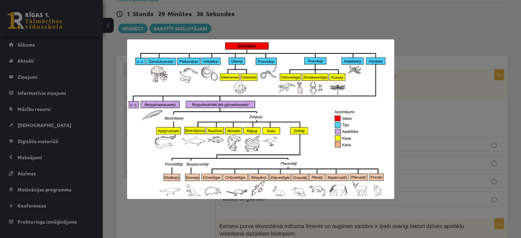
click at [366, 38] on div at bounding box center [260, 119] width 521 height 238
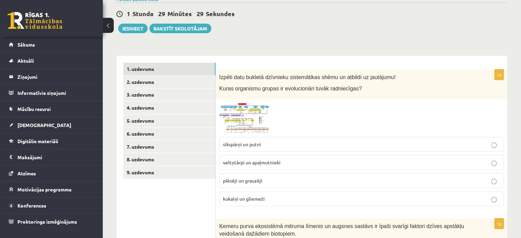
click at [246, 115] on span at bounding box center [245, 119] width 11 height 11
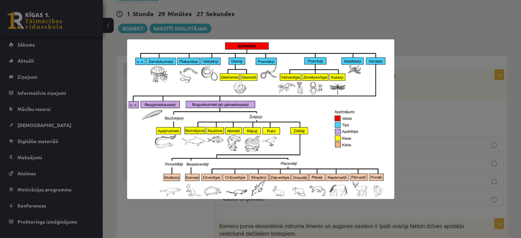
click at [335, 34] on div at bounding box center [260, 119] width 521 height 238
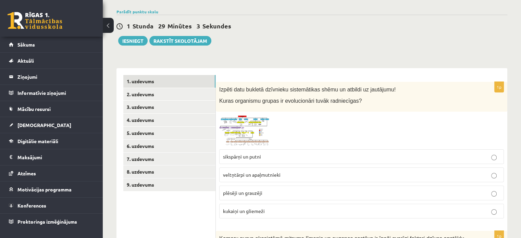
scroll to position [72, 0]
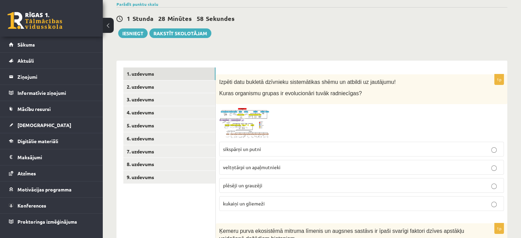
click at [257, 123] on img at bounding box center [244, 123] width 51 height 31
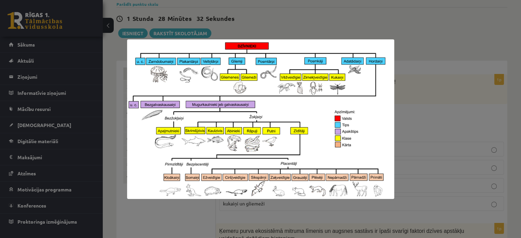
click at [357, 27] on div at bounding box center [260, 119] width 521 height 238
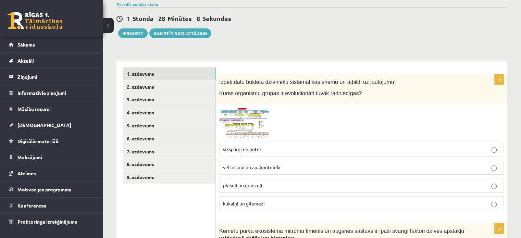
click at [254, 185] on span "plēsēji un grauzēji" at bounding box center [242, 185] width 39 height 6
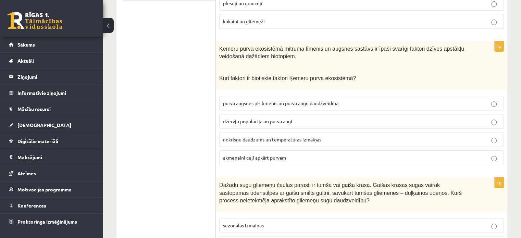
scroll to position [255, 0]
click at [260, 142] on label "nokrišņu daudzums un temperatūras izmaiņas" at bounding box center [361, 139] width 285 height 15
click at [273, 122] on span "dzērvju populācija un purva augi" at bounding box center [257, 121] width 69 height 6
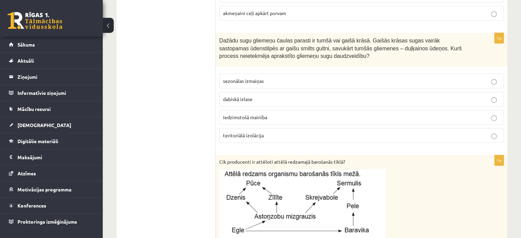
scroll to position [397, 0]
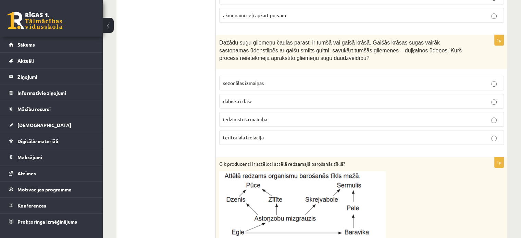
click at [235, 79] on p "sezonālas izmaiņas" at bounding box center [361, 82] width 277 height 7
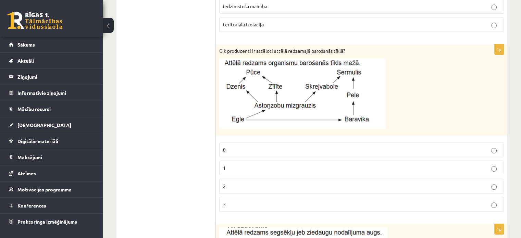
scroll to position [510, 0]
click at [245, 164] on p "1" at bounding box center [361, 167] width 277 height 7
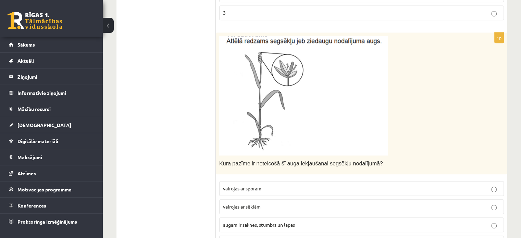
scroll to position [737, 0]
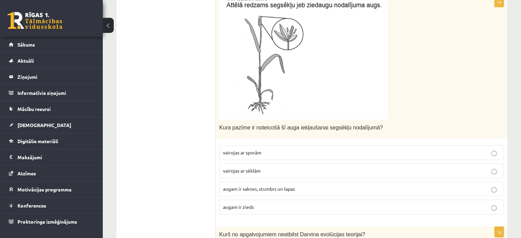
click at [279, 207] on p "augam ir zieds" at bounding box center [361, 206] width 277 height 7
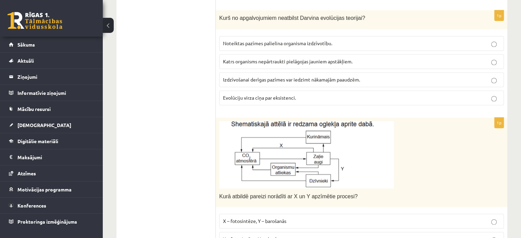
scroll to position [954, 0]
click at [269, 62] on label "Katrs organisms nepārtraukti pielāgojas jauniem apstākļiem." at bounding box center [361, 60] width 285 height 15
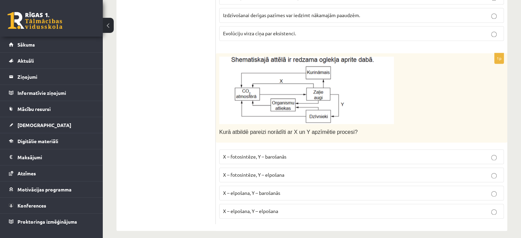
scroll to position [1017, 0]
click at [289, 154] on p "X – fotosintēze, Y – barošanās" at bounding box center [361, 157] width 277 height 7
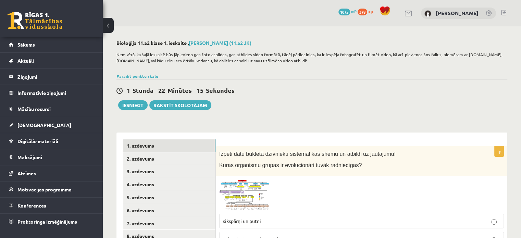
scroll to position [48, 0]
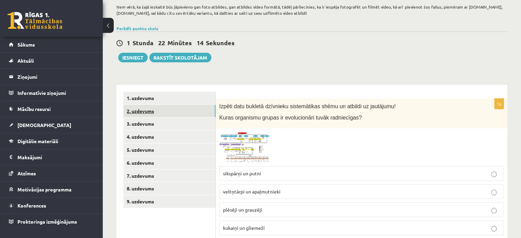
click at [191, 111] on link "2. uzdevums" at bounding box center [169, 111] width 92 height 13
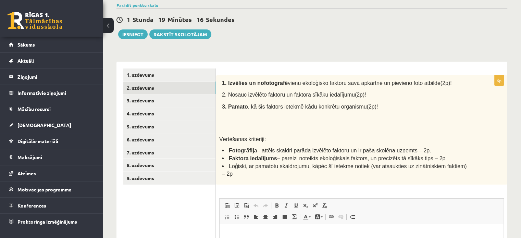
scroll to position [186, 0]
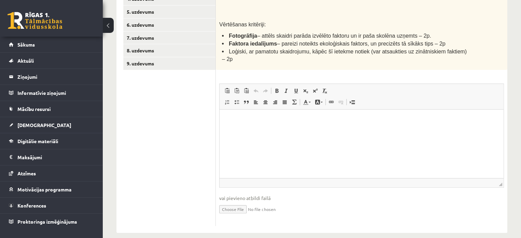
click at [238, 202] on input "file" at bounding box center [361, 209] width 285 height 14
type input "**********"
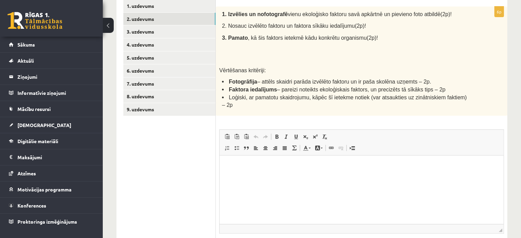
scroll to position [143, 0]
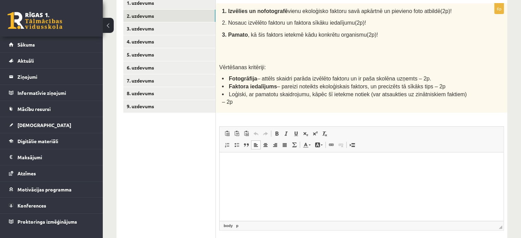
click at [259, 161] on p "Bagātinātā teksta redaktors, wiswyg-editor-user-answer-47433819790400" at bounding box center [361, 162] width 270 height 7
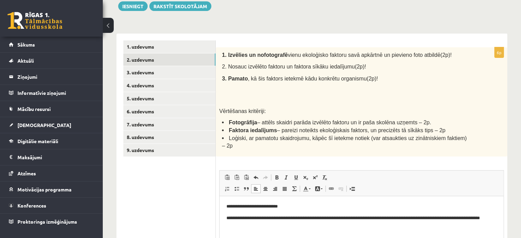
scroll to position [88, 0]
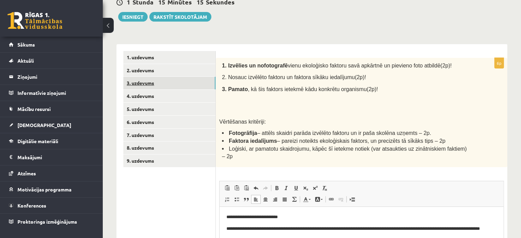
click at [145, 84] on link "3. uzdevums" at bounding box center [169, 83] width 92 height 13
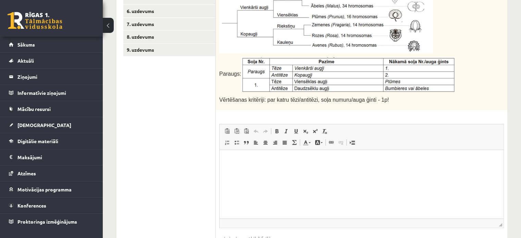
scroll to position [248, 0]
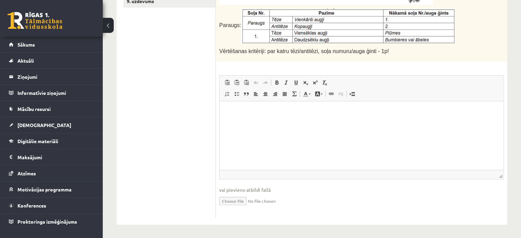
click at [235, 199] on input "file" at bounding box center [361, 201] width 285 height 14
type input "**********"
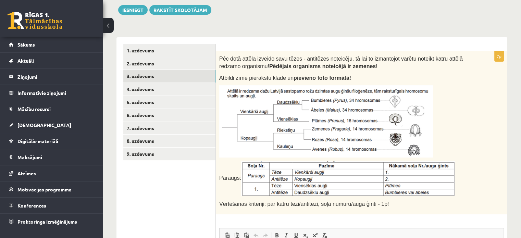
scroll to position [96, 0]
click at [175, 88] on link "4. uzdevums" at bounding box center [169, 89] width 92 height 13
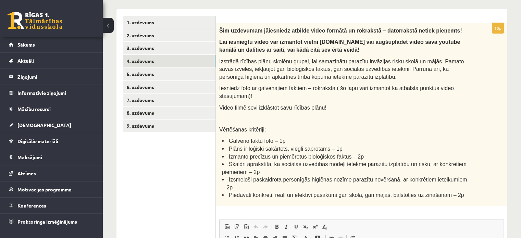
scroll to position [123, 0]
click at [192, 73] on link "5. uzdevums" at bounding box center [169, 74] width 92 height 13
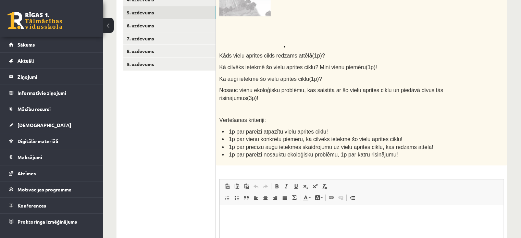
scroll to position [190, 0]
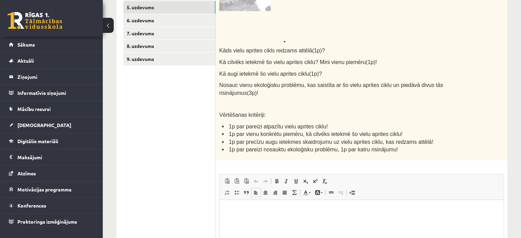
click at [289, 221] on html at bounding box center [362, 210] width 284 height 21
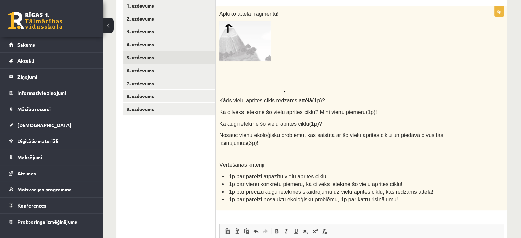
scroll to position [147, 0]
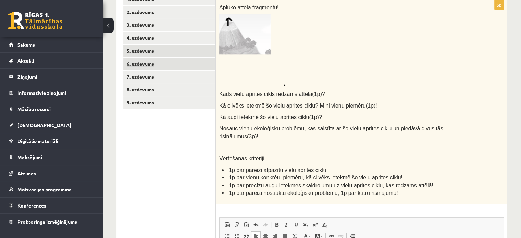
click at [163, 67] on link "6. uzdevums" at bounding box center [169, 64] width 92 height 13
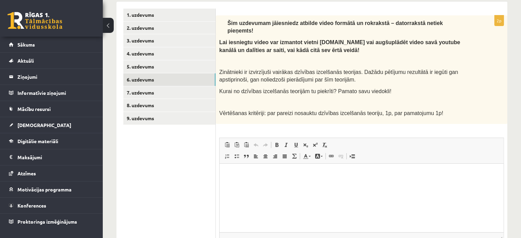
scroll to position [130, 0]
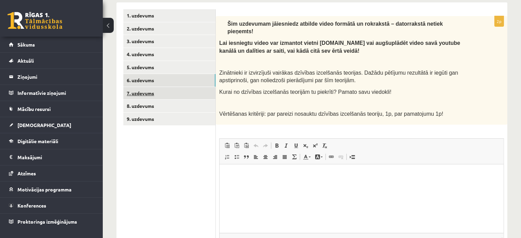
click at [180, 91] on link "7. uzdevums" at bounding box center [169, 93] width 92 height 13
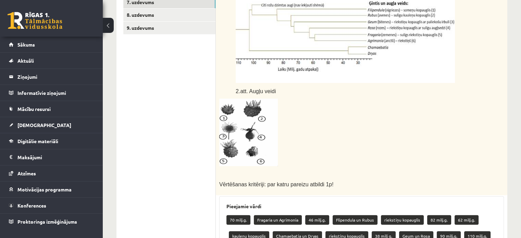
scroll to position [268, 0]
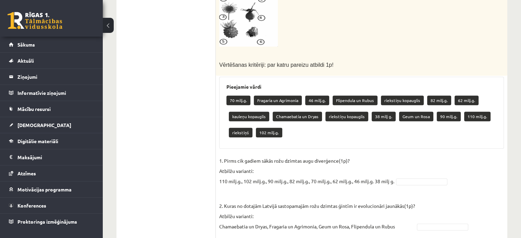
click at [304, 104] on div "70 milj.g. Fragaria un Agrimonia 46 milj.g. Flipendula un Rubus riekstiņu kopau…" at bounding box center [361, 117] width 270 height 48
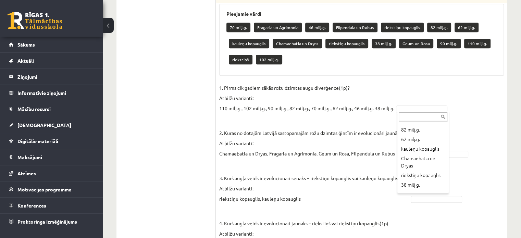
scroll to position [64, 0]
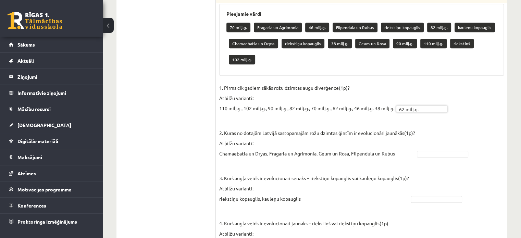
drag, startPoint x: 426, startPoint y: 155, endPoint x: 418, endPoint y: 105, distance: 50.4
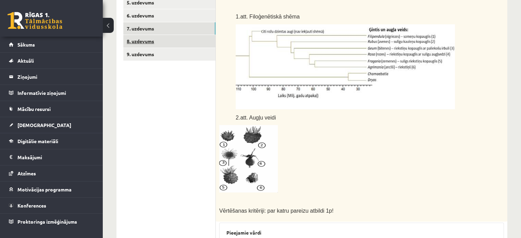
scroll to position [184, 0]
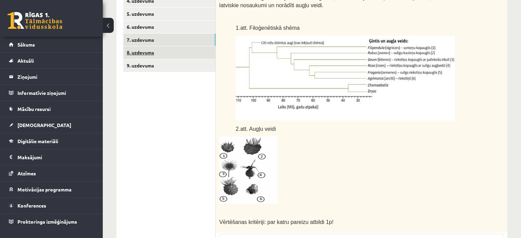
click at [166, 53] on link "8. uzdevums" at bounding box center [169, 52] width 92 height 13
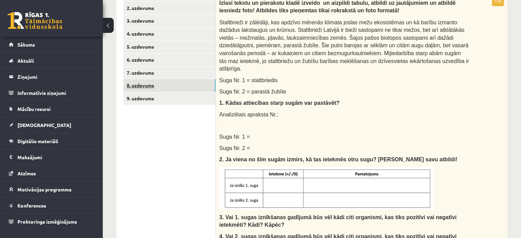
scroll to position [151, 0]
drag, startPoint x: 166, startPoint y: 53, endPoint x: 311, endPoint y: 91, distance: 149.3
click at [311, 91] on div "Izlasi tekstu un pierakstu kladē izveido un aizpildi tabulu, atbildi uz jautāju…" at bounding box center [362, 163] width 292 height 335
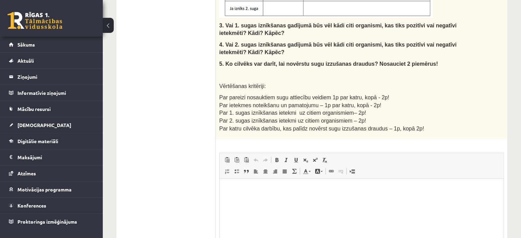
scroll to position [397, 0]
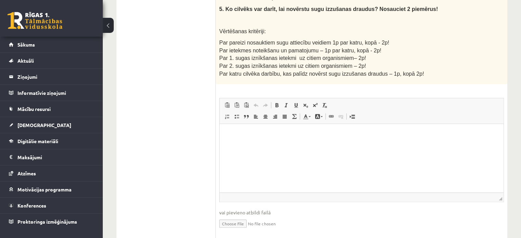
click at [236, 216] on input "file" at bounding box center [361, 223] width 285 height 14
type input "**********"
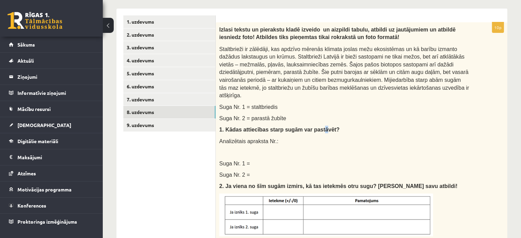
scroll to position [123, 0]
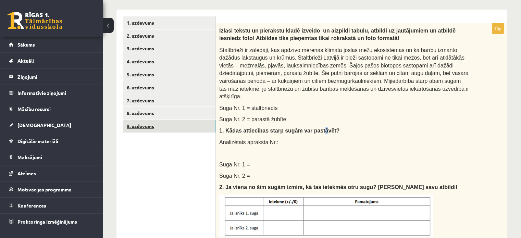
click at [178, 127] on link "9. uzdevums" at bounding box center [169, 126] width 92 height 13
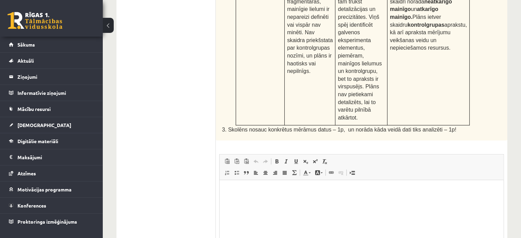
scroll to position [400, 0]
click at [248, 199] on html at bounding box center [362, 188] width 284 height 21
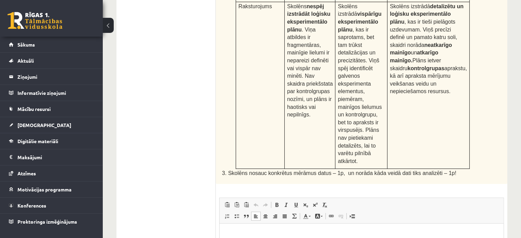
scroll to position [415, 0]
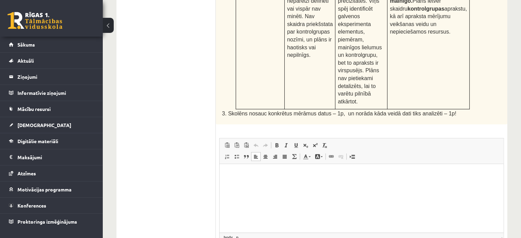
click at [236, 166] on html at bounding box center [362, 174] width 284 height 21
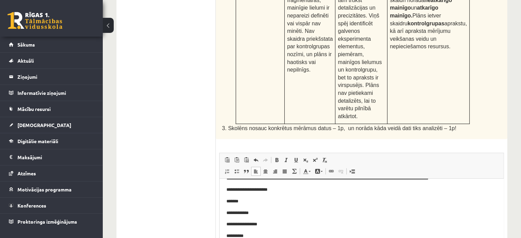
scroll to position [24, 0]
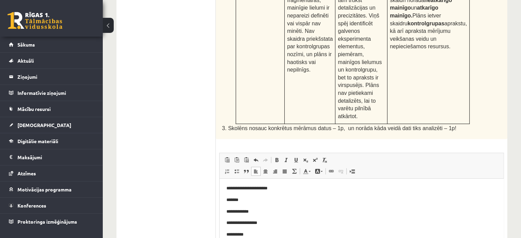
click at [264, 235] on p "**********" at bounding box center [358, 234] width 265 height 7
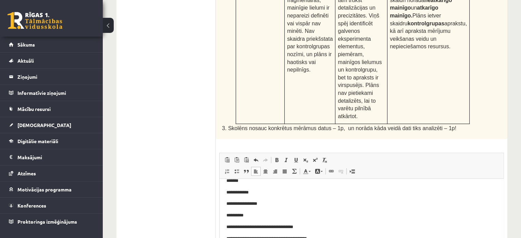
scroll to position [68, 0]
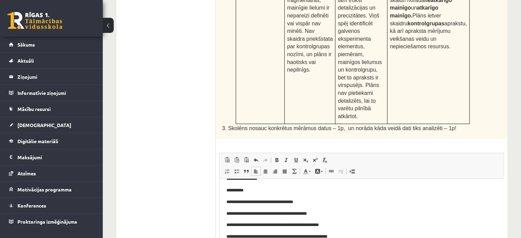
click at [350, 238] on p "**********" at bounding box center [358, 236] width 265 height 7
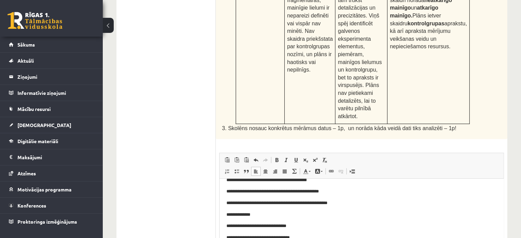
scroll to position [103, 0]
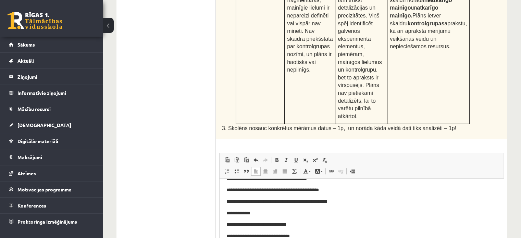
click at [347, 202] on p "**********" at bounding box center [358, 201] width 265 height 7
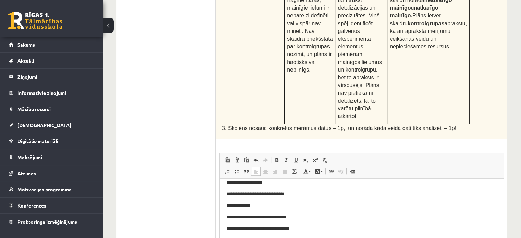
scroll to position [169, 0]
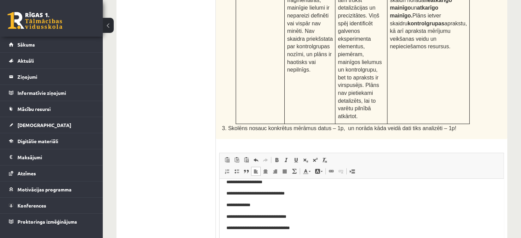
click at [230, 205] on p "**********" at bounding box center [358, 204] width 265 height 7
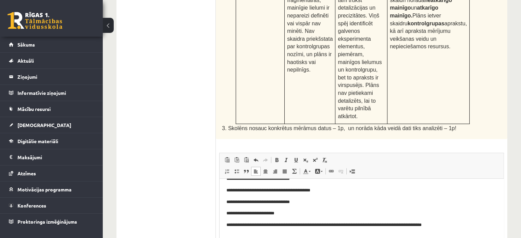
click at [230, 224] on p "**********" at bounding box center [358, 224] width 265 height 7
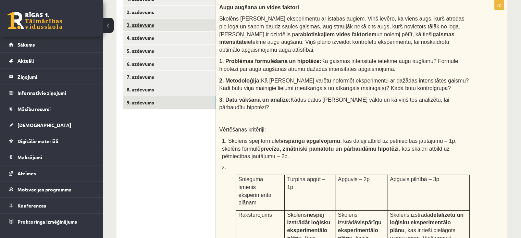
scroll to position [101, 0]
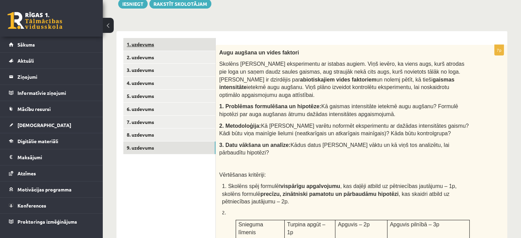
click at [159, 45] on link "1. uzdevums" at bounding box center [169, 44] width 92 height 13
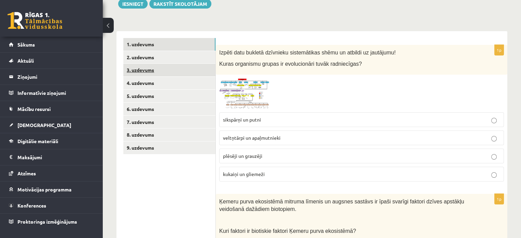
click at [169, 70] on link "3. uzdevums" at bounding box center [169, 70] width 92 height 13
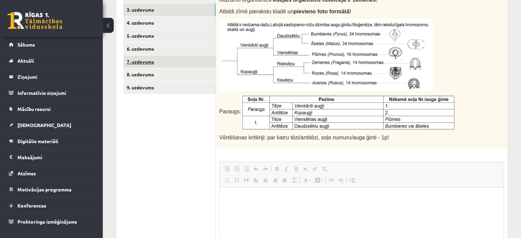
scroll to position [0, 0]
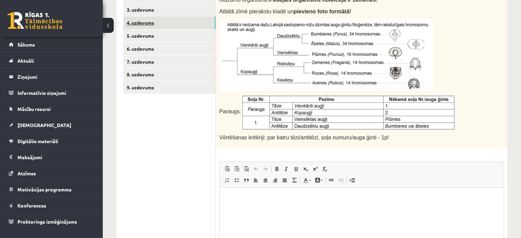
click at [161, 25] on link "4. uzdevums" at bounding box center [169, 22] width 92 height 13
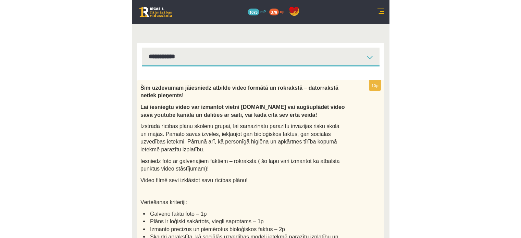
scroll to position [85, 0]
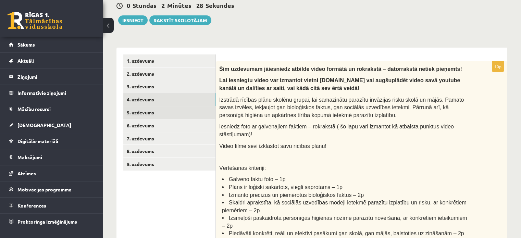
click at [168, 113] on link "5. uzdevums" at bounding box center [169, 112] width 92 height 13
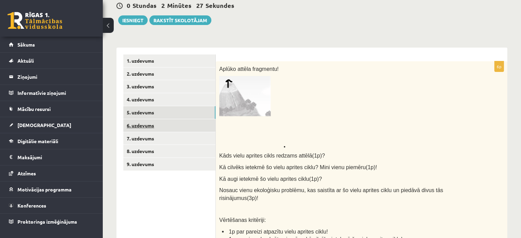
scroll to position [0, 0]
click at [171, 126] on link "6. uzdevums" at bounding box center [169, 125] width 92 height 13
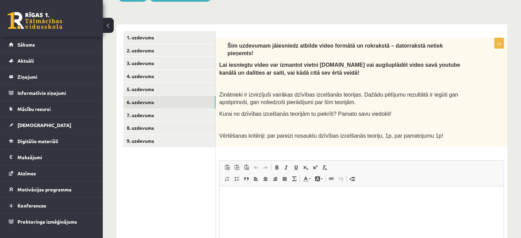
scroll to position [109, 0]
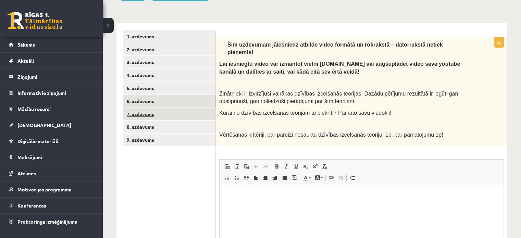
click at [162, 110] on link "7. uzdevums" at bounding box center [169, 114] width 92 height 13
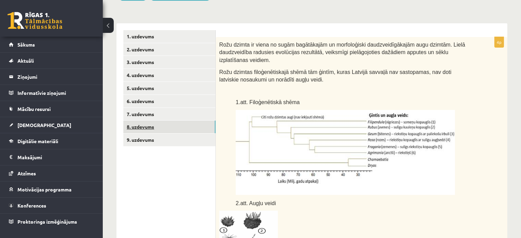
click at [169, 129] on link "8. uzdevums" at bounding box center [169, 127] width 92 height 13
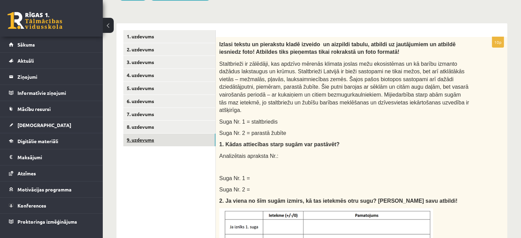
click at [169, 136] on link "9. uzdevums" at bounding box center [169, 140] width 92 height 13
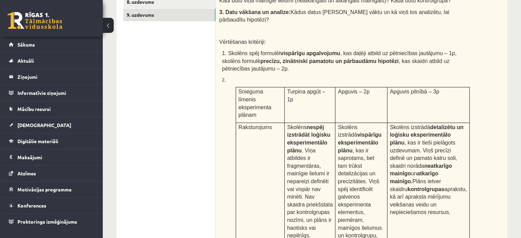
scroll to position [73, 0]
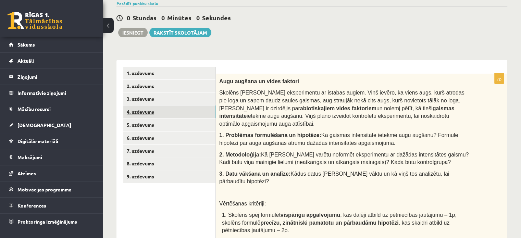
click at [172, 113] on link "4. uzdevums" at bounding box center [169, 112] width 92 height 13
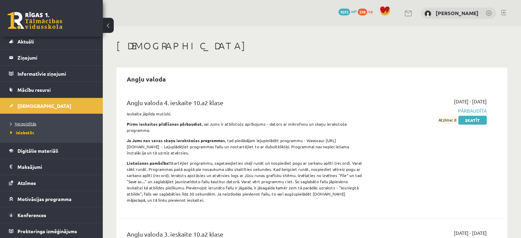
click at [28, 121] on span "Neizpildītās" at bounding box center [23, 123] width 26 height 5
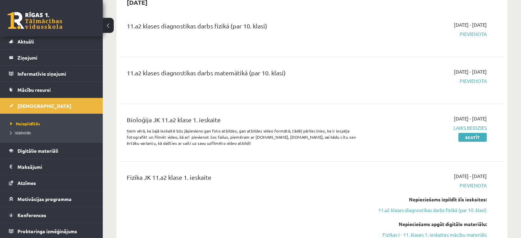
scroll to position [77, 0]
click at [471, 134] on link "Skatīt" at bounding box center [472, 136] width 28 height 9
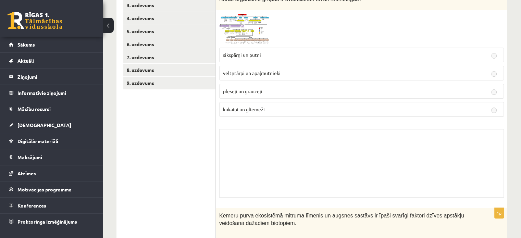
scroll to position [152, 0]
click at [149, 40] on link "6. uzdevums" at bounding box center [169, 44] width 92 height 13
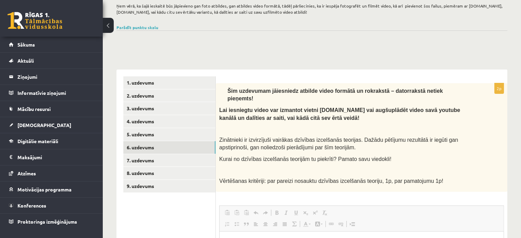
scroll to position [0, 0]
click at [163, 138] on link "5. uzdevums" at bounding box center [169, 134] width 92 height 13
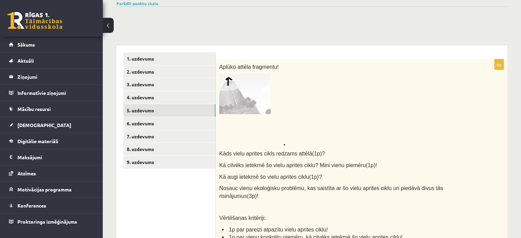
scroll to position [73, 0]
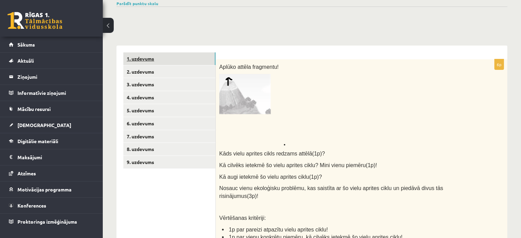
click at [141, 55] on link "1. uzdevums" at bounding box center [169, 58] width 92 height 13
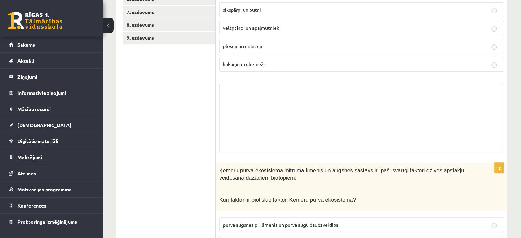
scroll to position [0, 0]
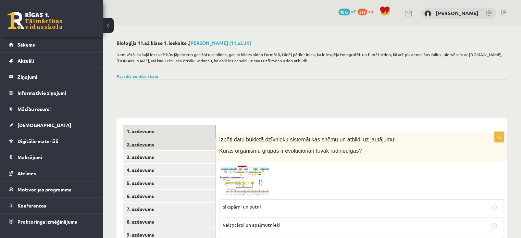
click at [161, 146] on link "2. uzdevums" at bounding box center [169, 144] width 92 height 13
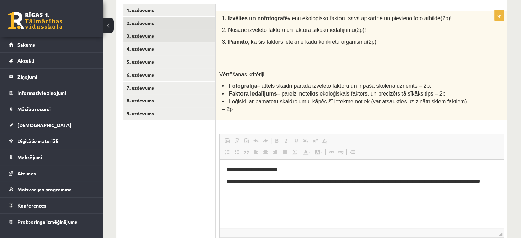
scroll to position [122, 0]
click at [155, 38] on link "3. uzdevums" at bounding box center [169, 35] width 92 height 13
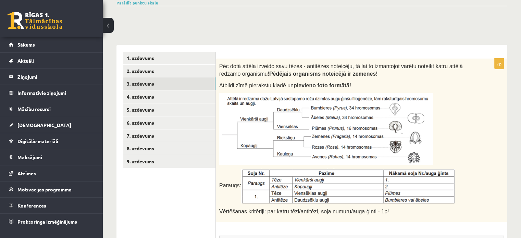
scroll to position [71, 0]
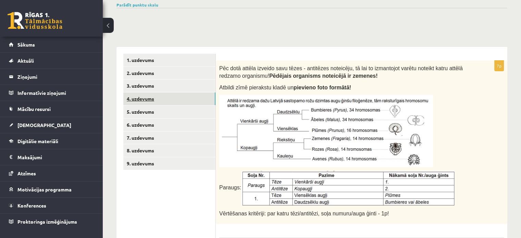
click at [172, 99] on link "4. uzdevums" at bounding box center [169, 98] width 92 height 13
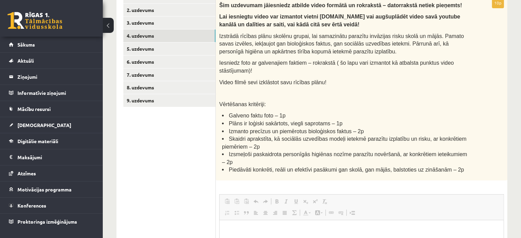
scroll to position [103, 0]
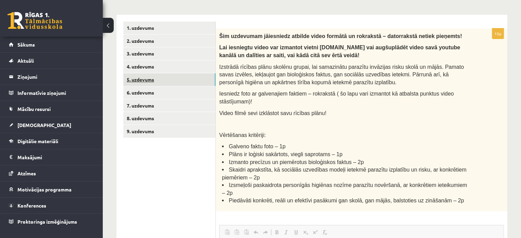
click at [174, 79] on link "5. uzdevums" at bounding box center [169, 79] width 92 height 13
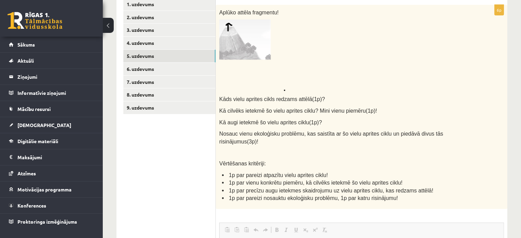
scroll to position [124, 0]
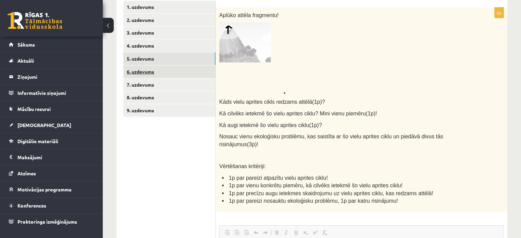
click at [148, 69] on link "6. uzdevums" at bounding box center [169, 71] width 92 height 13
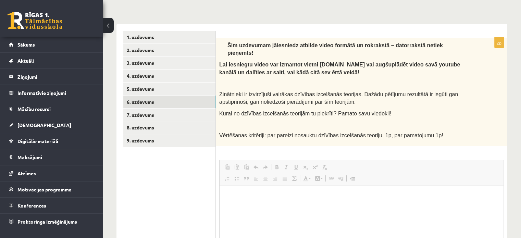
scroll to position [0, 0]
click at [163, 111] on link "7. uzdevums" at bounding box center [169, 115] width 92 height 13
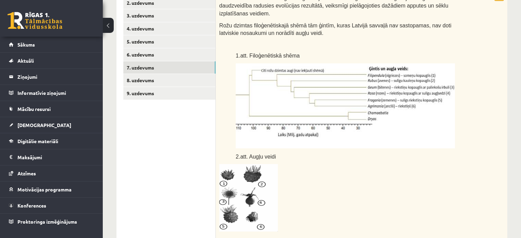
scroll to position [140, 0]
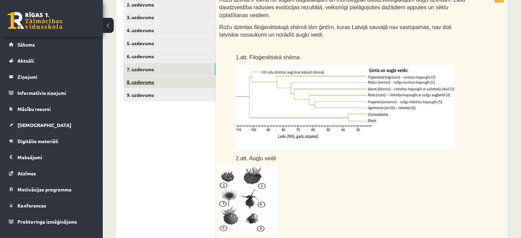
click at [165, 81] on link "8. uzdevums" at bounding box center [169, 82] width 92 height 13
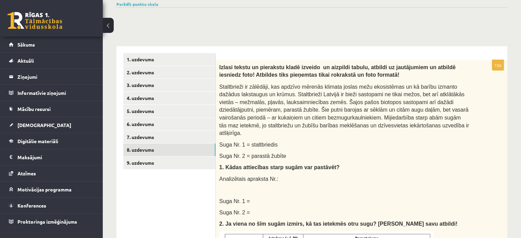
scroll to position [53, 0]
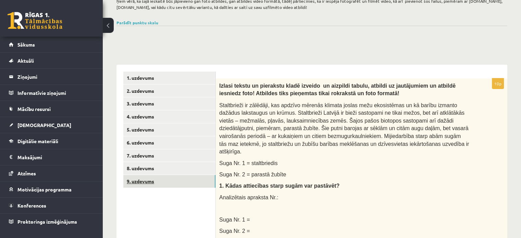
click at [158, 181] on link "9. uzdevums" at bounding box center [169, 181] width 92 height 13
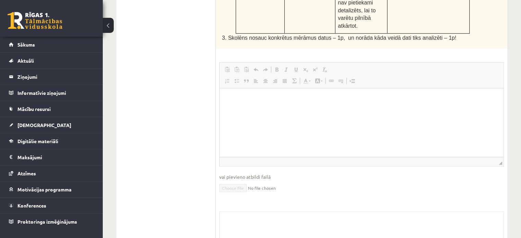
scroll to position [0, 0]
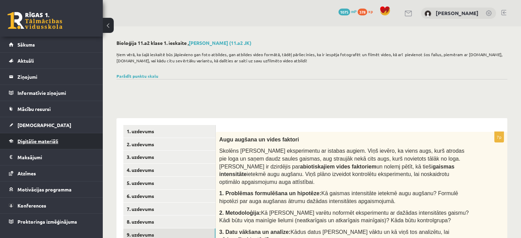
click at [53, 141] on span "Digitālie materiāli" at bounding box center [37, 141] width 41 height 6
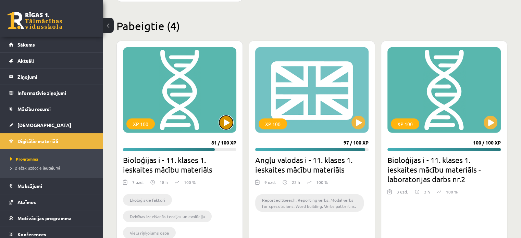
click at [221, 122] on button at bounding box center [226, 123] width 14 height 14
click at [208, 105] on div "XP 100" at bounding box center [179, 90] width 113 height 86
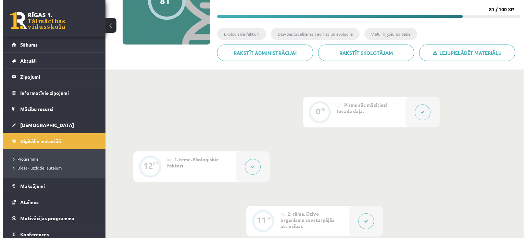
scroll to position [93, 0]
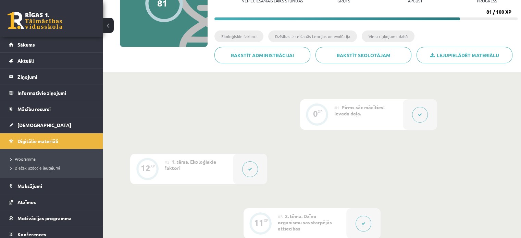
click at [191, 165] on div "#2 1. tēma. Ekoloģiskie faktori" at bounding box center [198, 169] width 69 height 30
click at [256, 164] on button at bounding box center [250, 169] width 16 height 16
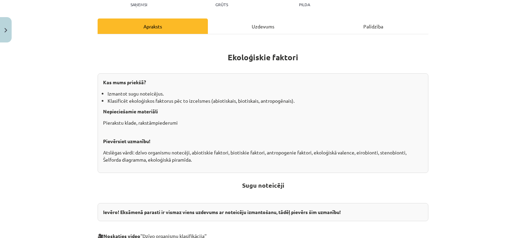
click at [244, 26] on div "Uzdevums" at bounding box center [263, 25] width 110 height 15
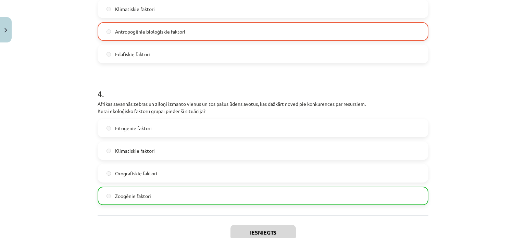
scroll to position [553, 0]
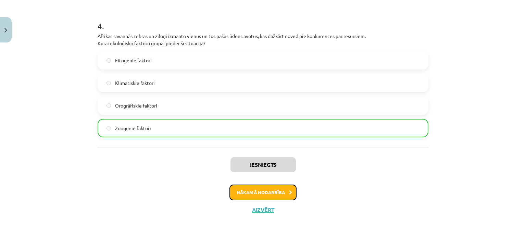
click at [274, 187] on button "Nākamā nodarbība" at bounding box center [263, 193] width 67 height 16
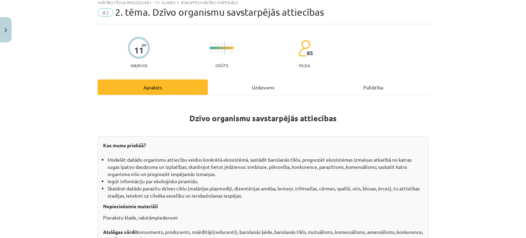
scroll to position [17, 0]
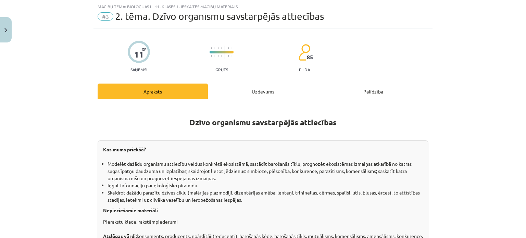
click at [252, 91] on div "Uzdevums" at bounding box center [263, 91] width 110 height 15
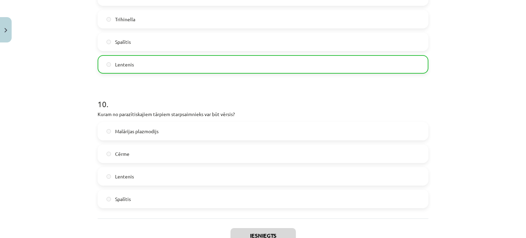
scroll to position [1304, 0]
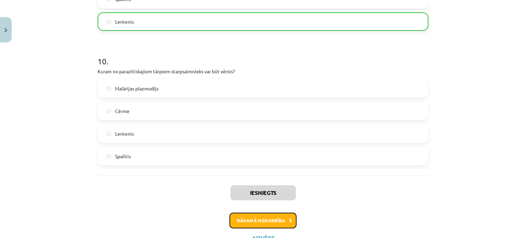
click at [273, 223] on button "Nākamā nodarbība" at bounding box center [263, 221] width 67 height 16
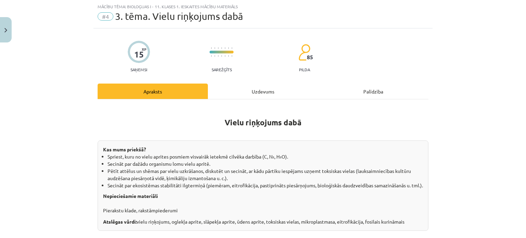
scroll to position [0, 0]
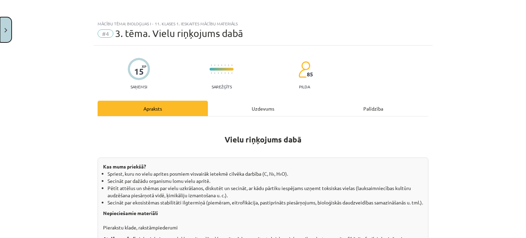
click at [7, 29] on button "Close" at bounding box center [6, 29] width 12 height 25
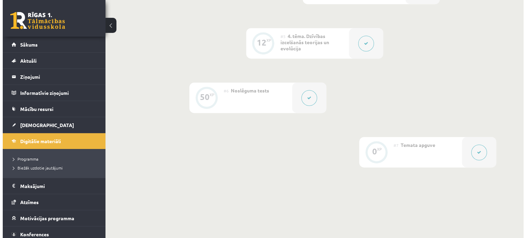
scroll to position [385, 0]
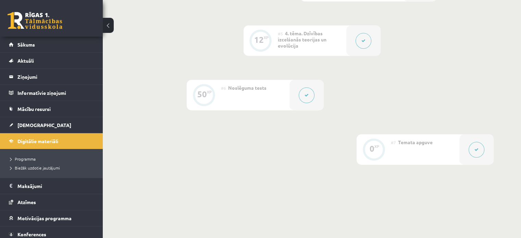
click at [314, 94] on div at bounding box center [306, 95] width 34 height 30
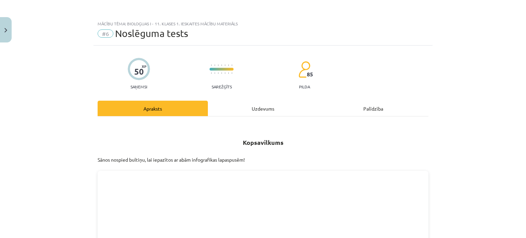
click at [250, 111] on div "Uzdevums" at bounding box center [263, 108] width 110 height 15
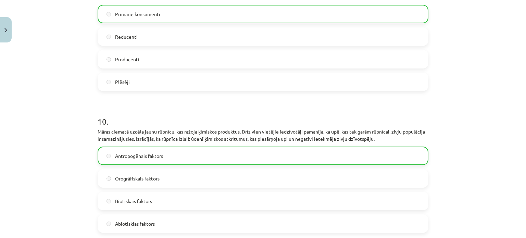
scroll to position [1393, 0]
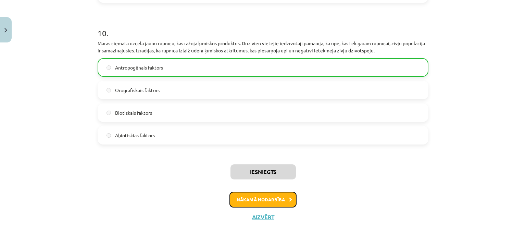
click at [271, 194] on button "Nākamā nodarbība" at bounding box center [263, 200] width 67 height 16
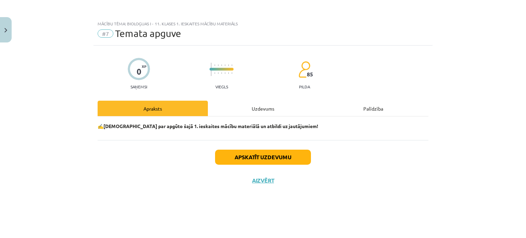
click at [254, 100] on div "0 XP Saņemsi Viegls 85 pilda Apraksts Uzdevums Palīdzība ✍️ Padomā par apgūto š…" at bounding box center [263, 133] width 339 height 175
click at [256, 105] on div "Uzdevums" at bounding box center [263, 108] width 110 height 15
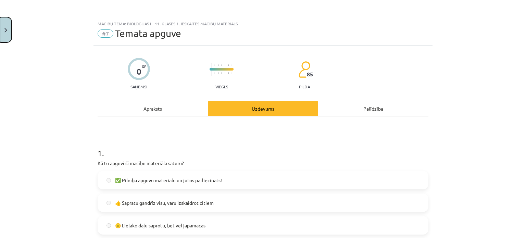
click at [7, 27] on button "Close" at bounding box center [6, 29] width 12 height 25
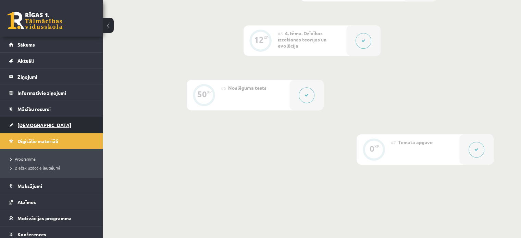
click at [38, 124] on link "[DEMOGRAPHIC_DATA]" at bounding box center [51, 125] width 85 height 16
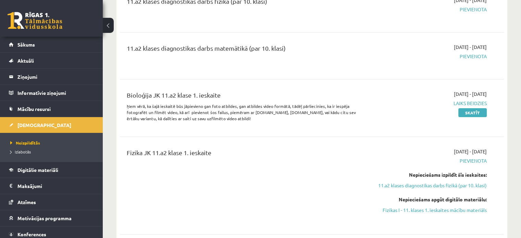
scroll to position [102, 0]
click at [470, 114] on link "Skatīt" at bounding box center [472, 112] width 28 height 9
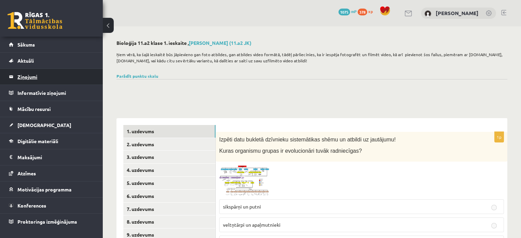
click at [47, 81] on legend "Ziņojumi 0" at bounding box center [55, 77] width 77 height 16
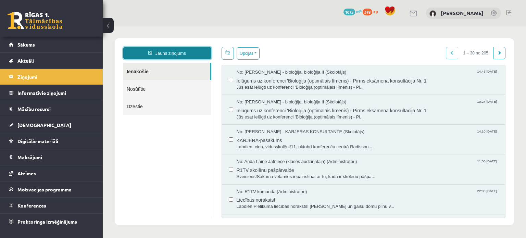
click at [191, 54] on link "Jauns ziņojums" at bounding box center [167, 53] width 88 height 12
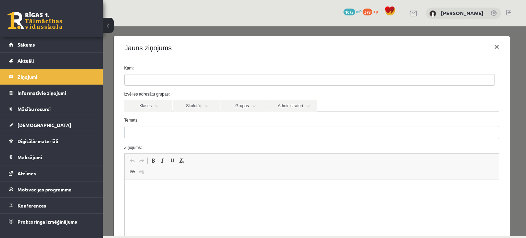
click at [170, 79] on ul at bounding box center [310, 79] width 370 height 11
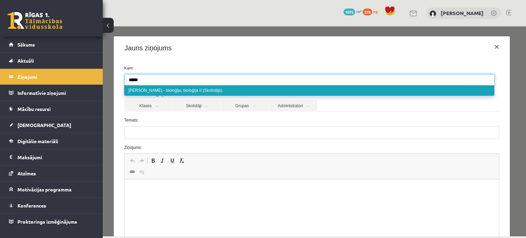
type input "****"
select select "*****"
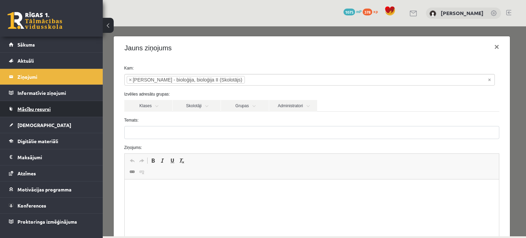
click at [36, 112] on link "Mācību resursi" at bounding box center [51, 109] width 85 height 16
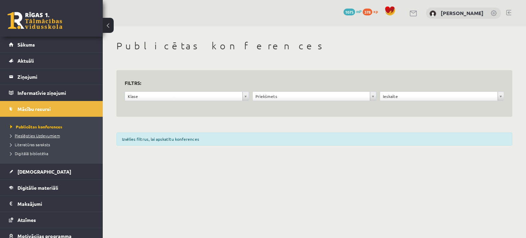
click at [42, 135] on span "Pieslēgties Uzdevumiem" at bounding box center [35, 135] width 50 height 5
click at [41, 129] on link "Publicētas konferences" at bounding box center [53, 127] width 86 height 6
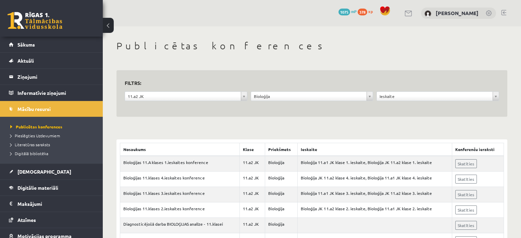
scroll to position [30, 0]
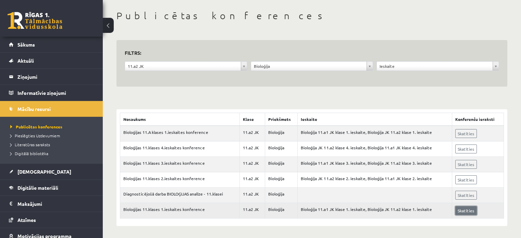
click at [465, 210] on link "Skatīties" at bounding box center [466, 210] width 22 height 9
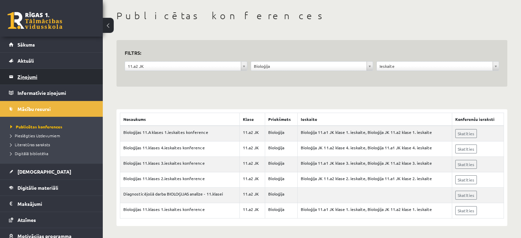
click at [42, 76] on legend "Ziņojumi 0" at bounding box center [55, 77] width 77 height 16
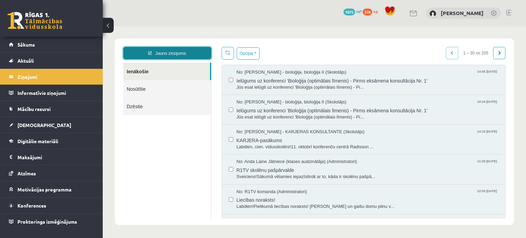
click at [173, 53] on link "Jauns ziņojums" at bounding box center [167, 53] width 88 height 12
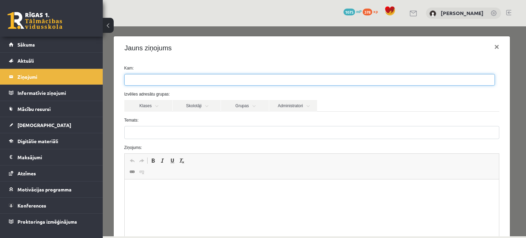
click at [168, 77] on ul at bounding box center [310, 79] width 370 height 11
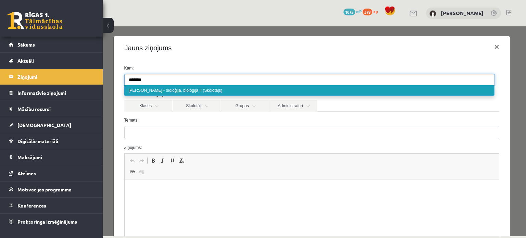
type input "*******"
select select "*****"
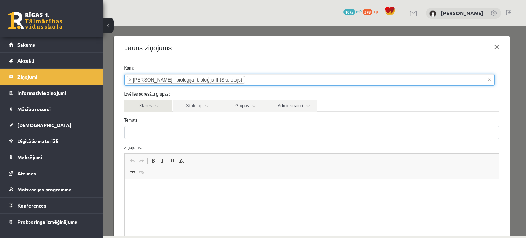
click at [145, 102] on link "Klases" at bounding box center [148, 106] width 48 height 12
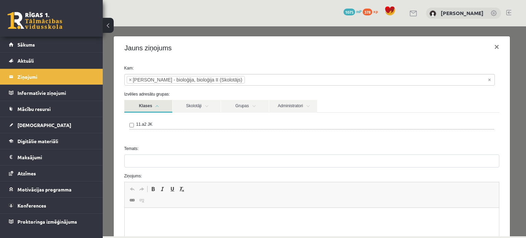
click at [145, 102] on link "Klases" at bounding box center [148, 106] width 48 height 13
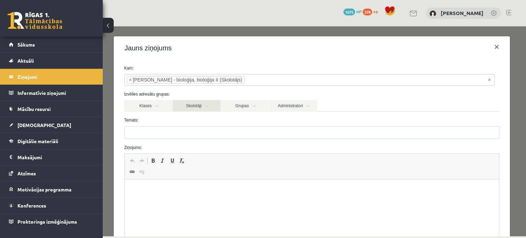
click at [200, 105] on link "Skolotāji" at bounding box center [197, 106] width 48 height 12
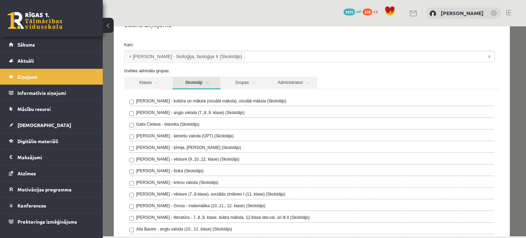
scroll to position [5, 0]
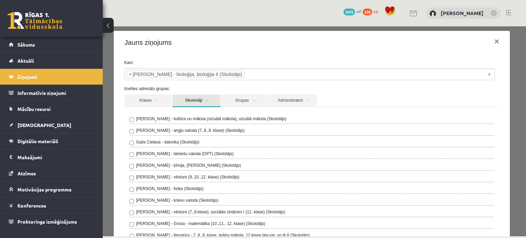
click at [200, 105] on link "Skolotāji" at bounding box center [197, 101] width 48 height 13
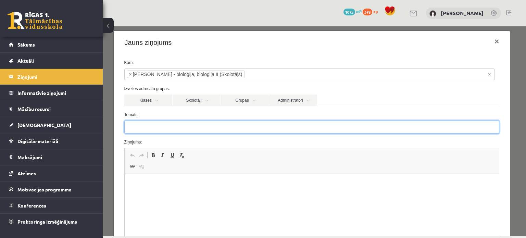
click at [188, 128] on input "Temats:" at bounding box center [311, 127] width 375 height 13
type input "**********"
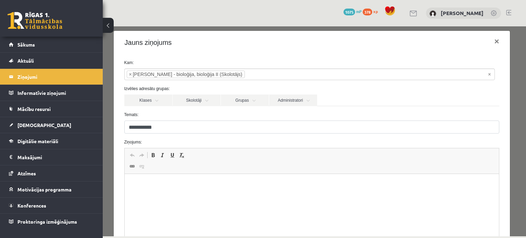
click at [167, 187] on p "Bagātinātā teksta redaktors, wiswyg-editor-47433808253900-1760440038-373" at bounding box center [311, 184] width 361 height 7
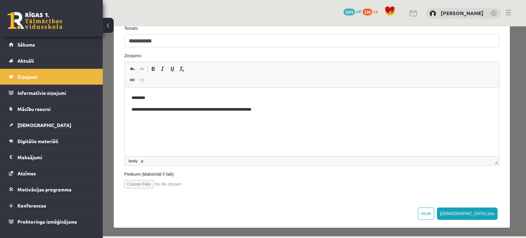
scroll to position [92, 0]
click at [143, 184] on input "file" at bounding box center [163, 184] width 78 height 8
click at [146, 185] on input "file" at bounding box center [163, 184] width 78 height 8
click at [144, 183] on input "file" at bounding box center [163, 184] width 78 height 8
type input "**********"
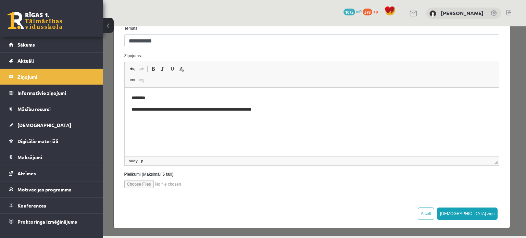
click at [143, 186] on input "file" at bounding box center [163, 184] width 78 height 8
click at [434, 212] on button "Atcelt" at bounding box center [426, 214] width 16 height 12
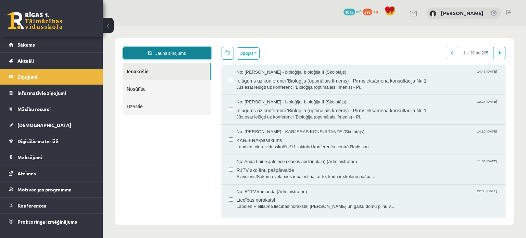
click at [183, 54] on link "Jauns ziņojums" at bounding box center [167, 53] width 88 height 12
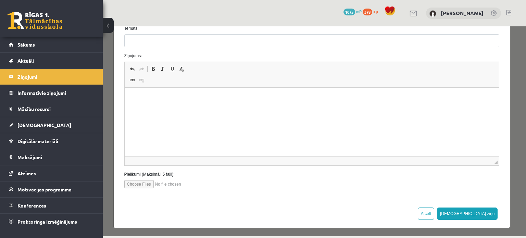
click at [141, 183] on input "file" at bounding box center [163, 184] width 78 height 8
type input "**********"
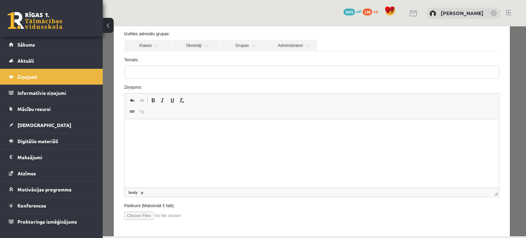
click at [169, 137] on html at bounding box center [311, 129] width 375 height 21
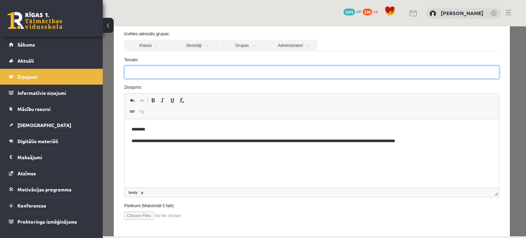
click at [177, 73] on input "Temats:" at bounding box center [311, 72] width 375 height 13
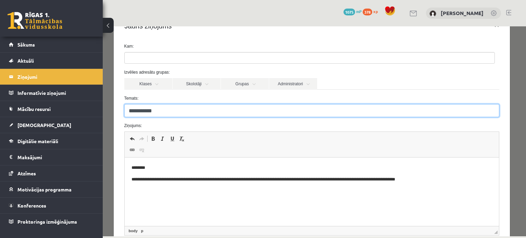
type input "**********"
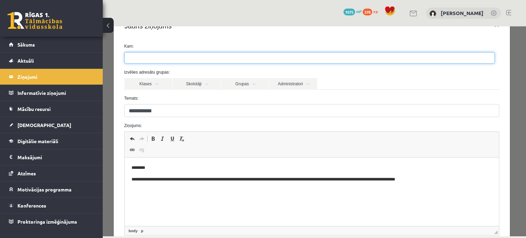
click at [145, 58] on input "search" at bounding box center [137, 57] width 24 height 11
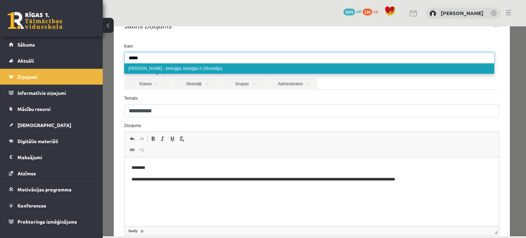
type input "****"
select select "*****"
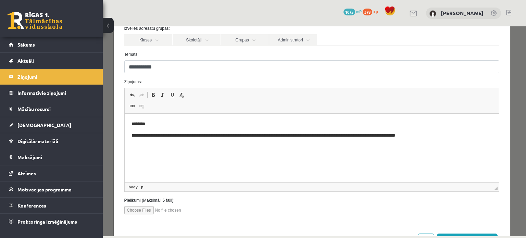
scroll to position [66, 0]
click at [259, 135] on p "**********" at bounding box center [309, 135] width 356 height 7
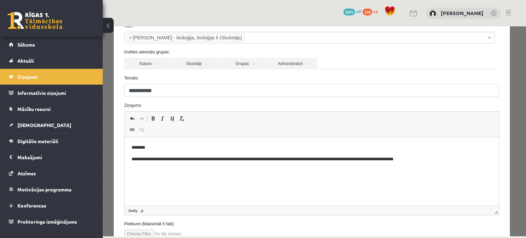
scroll to position [92, 0]
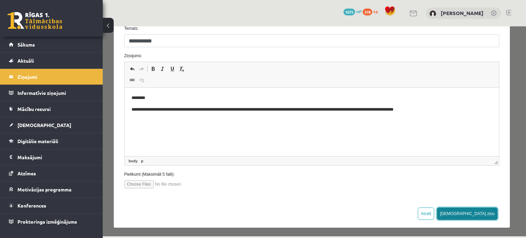
click at [484, 214] on button "[DEMOGRAPHIC_DATA] ziņu" at bounding box center [467, 214] width 61 height 12
click at [442, 109] on p "**********" at bounding box center [309, 109] width 356 height 7
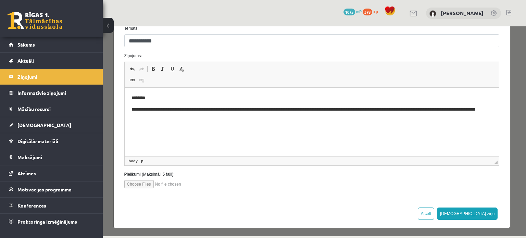
click at [157, 186] on input "file" at bounding box center [163, 184] width 78 height 8
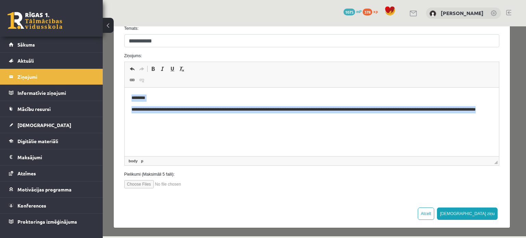
drag, startPoint x: 188, startPoint y: 121, endPoint x: 128, endPoint y: 94, distance: 65.8
click at [128, 94] on html "**********" at bounding box center [311, 107] width 375 height 39
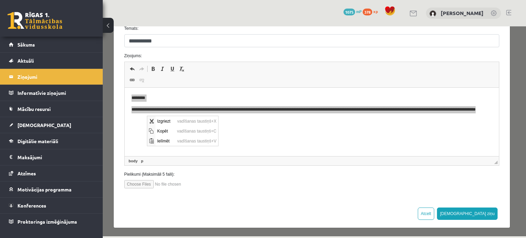
scroll to position [0, 0]
click at [167, 131] on span "Kopēt" at bounding box center [165, 131] width 20 height 10
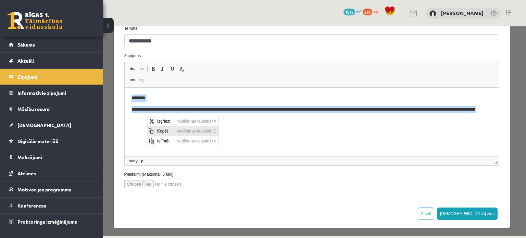
copy body "**********"
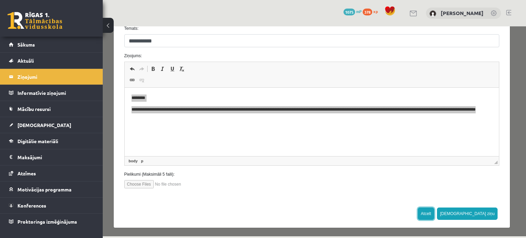
click at [434, 211] on button "Atcelt" at bounding box center [426, 214] width 16 height 12
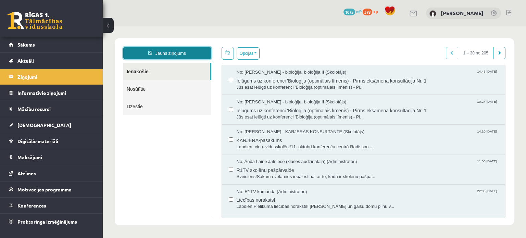
click at [149, 51] on icon at bounding box center [149, 53] width 3 height 4
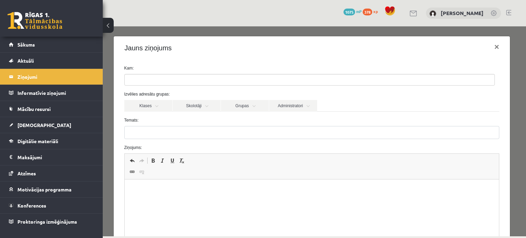
scroll to position [92, 0]
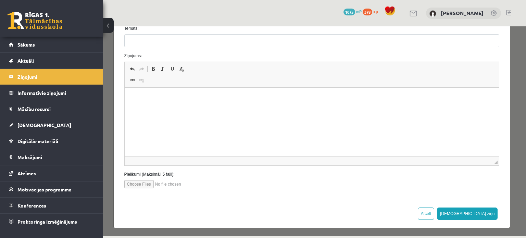
click at [139, 184] on input "file" at bounding box center [163, 184] width 78 height 8
click at [218, 109] on html at bounding box center [311, 98] width 375 height 21
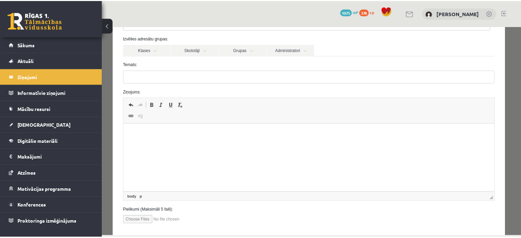
scroll to position [56, 0]
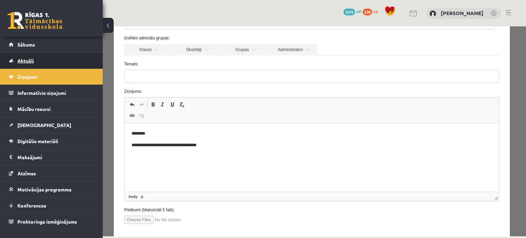
click at [27, 59] on span "Aktuāli" at bounding box center [25, 61] width 16 height 6
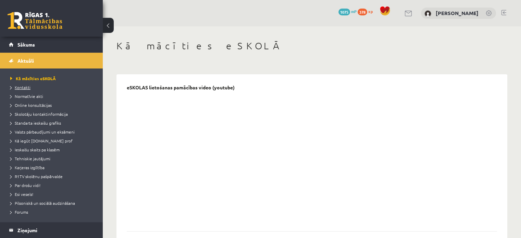
click at [27, 86] on span "Kontakti" at bounding box center [20, 87] width 20 height 5
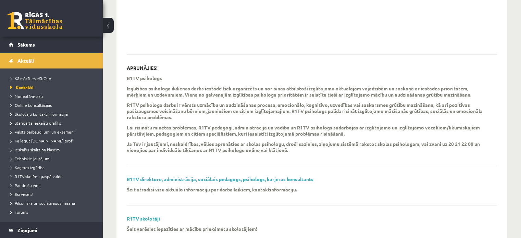
scroll to position [199, 0]
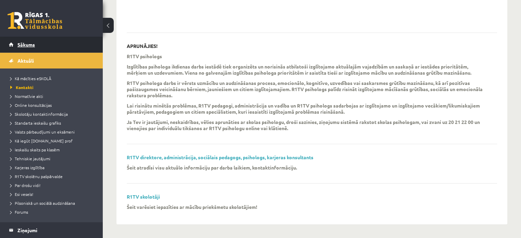
click at [34, 43] on span "Sākums" at bounding box center [25, 44] width 17 height 6
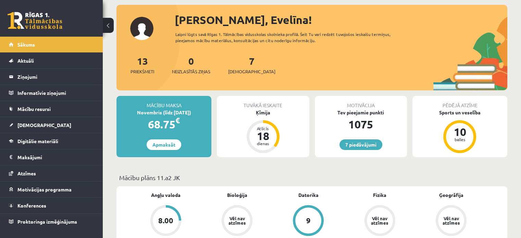
scroll to position [36, 0]
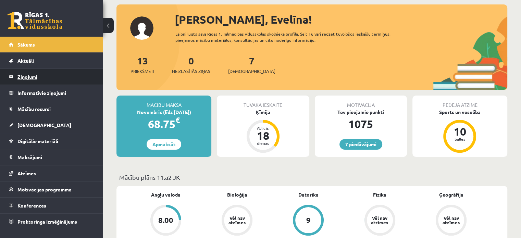
click at [27, 77] on legend "Ziņojumi 0" at bounding box center [55, 77] width 77 height 16
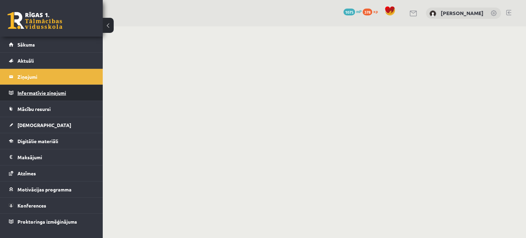
click at [34, 93] on legend "Informatīvie ziņojumi 0" at bounding box center [55, 93] width 77 height 16
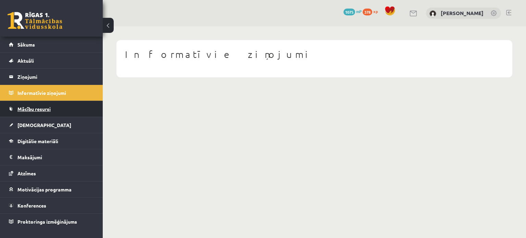
click at [34, 109] on span "Mācību resursi" at bounding box center [33, 109] width 33 height 6
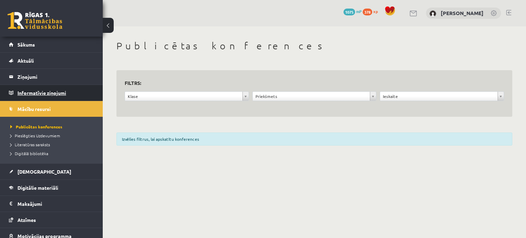
click at [37, 91] on legend "Informatīvie ziņojumi 0" at bounding box center [55, 93] width 77 height 16
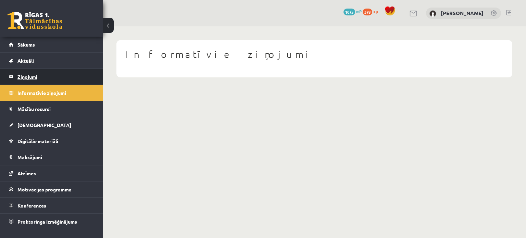
click at [35, 79] on legend "Ziņojumi 0" at bounding box center [55, 77] width 77 height 16
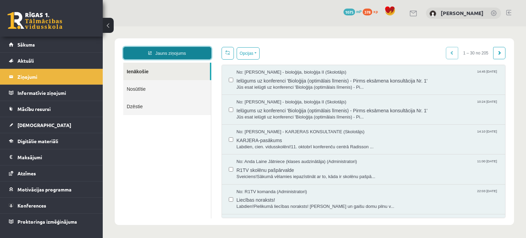
click at [174, 48] on link "Jauns ziņojums" at bounding box center [167, 53] width 88 height 12
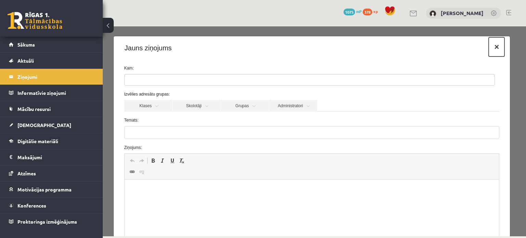
click at [492, 46] on button "×" at bounding box center [497, 46] width 16 height 19
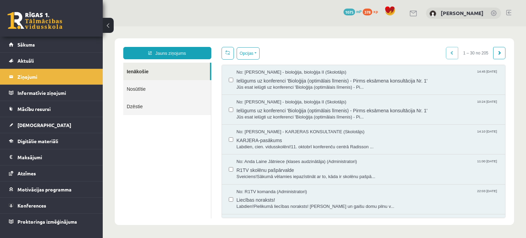
click at [178, 91] on link "Nosūtītie" at bounding box center [167, 88] width 88 height 17
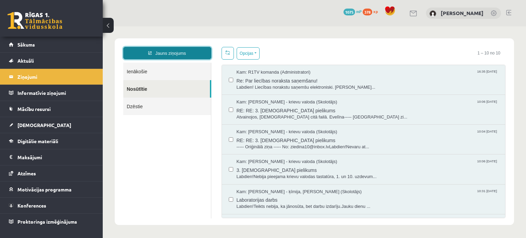
click at [178, 52] on link "Jauns ziņojums" at bounding box center [167, 53] width 88 height 12
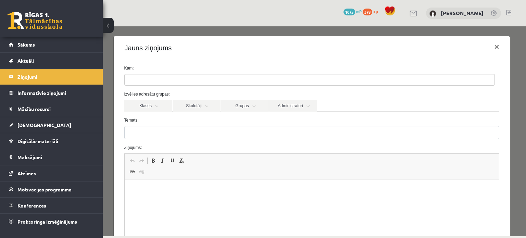
click at [152, 200] on html at bounding box center [311, 190] width 375 height 21
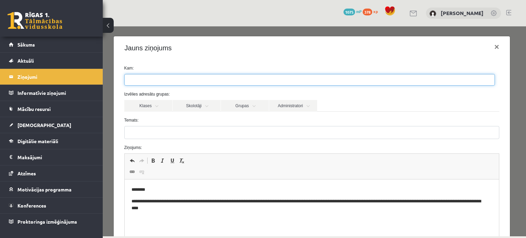
click at [149, 84] on ul at bounding box center [310, 79] width 370 height 11
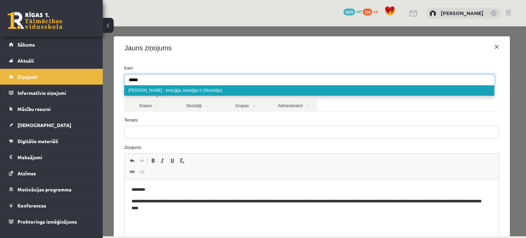
type input "****"
select select "*****"
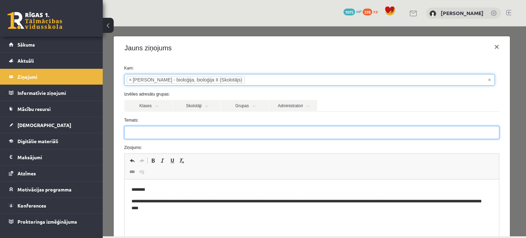
click at [160, 132] on input "Temats:" at bounding box center [311, 132] width 375 height 13
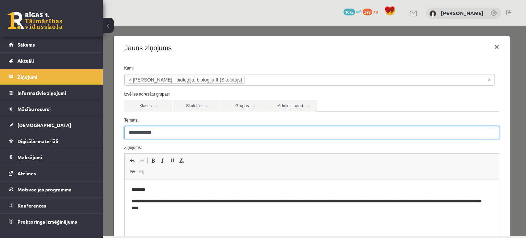
scroll to position [92, 0]
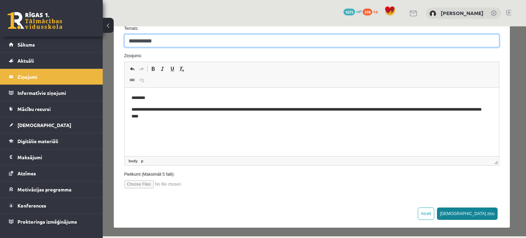
type input "**********"
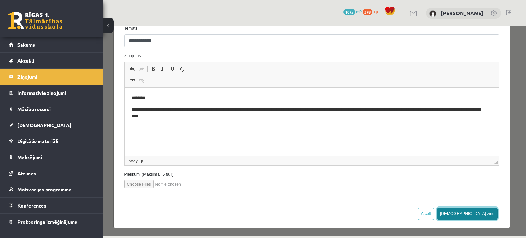
click at [482, 213] on button "[DEMOGRAPHIC_DATA] ziņu" at bounding box center [467, 214] width 61 height 12
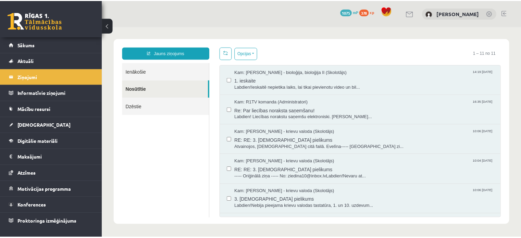
scroll to position [0, 0]
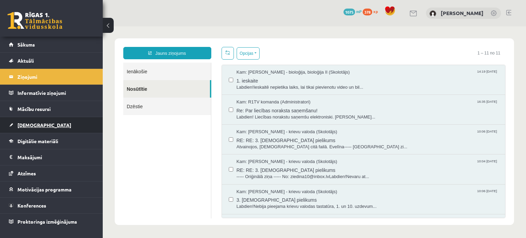
click at [48, 124] on link "[DEMOGRAPHIC_DATA]" at bounding box center [51, 125] width 85 height 16
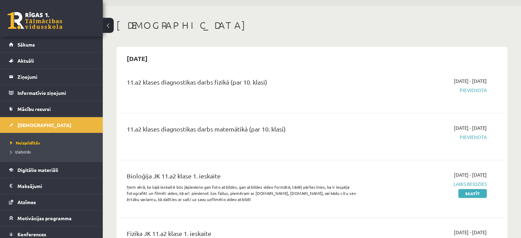
scroll to position [16, 0]
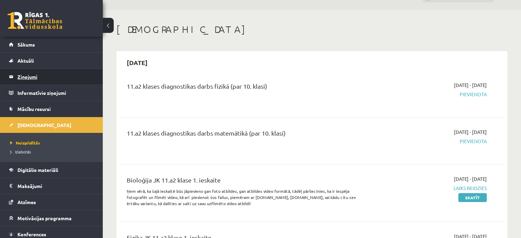
click at [51, 73] on legend "Ziņojumi 0" at bounding box center [55, 77] width 77 height 16
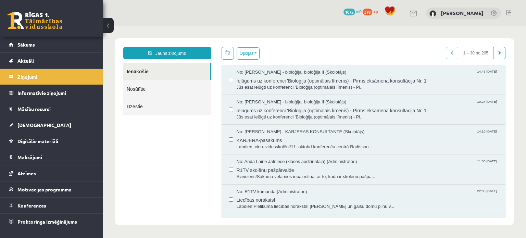
click at [158, 88] on link "Nosūtītie" at bounding box center [167, 88] width 88 height 17
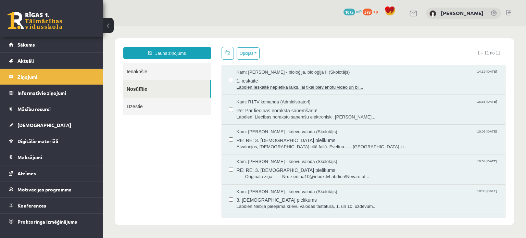
click at [306, 81] on span "1. ieskaite" at bounding box center [368, 80] width 262 height 9
